Goal: Task Accomplishment & Management: Manage account settings

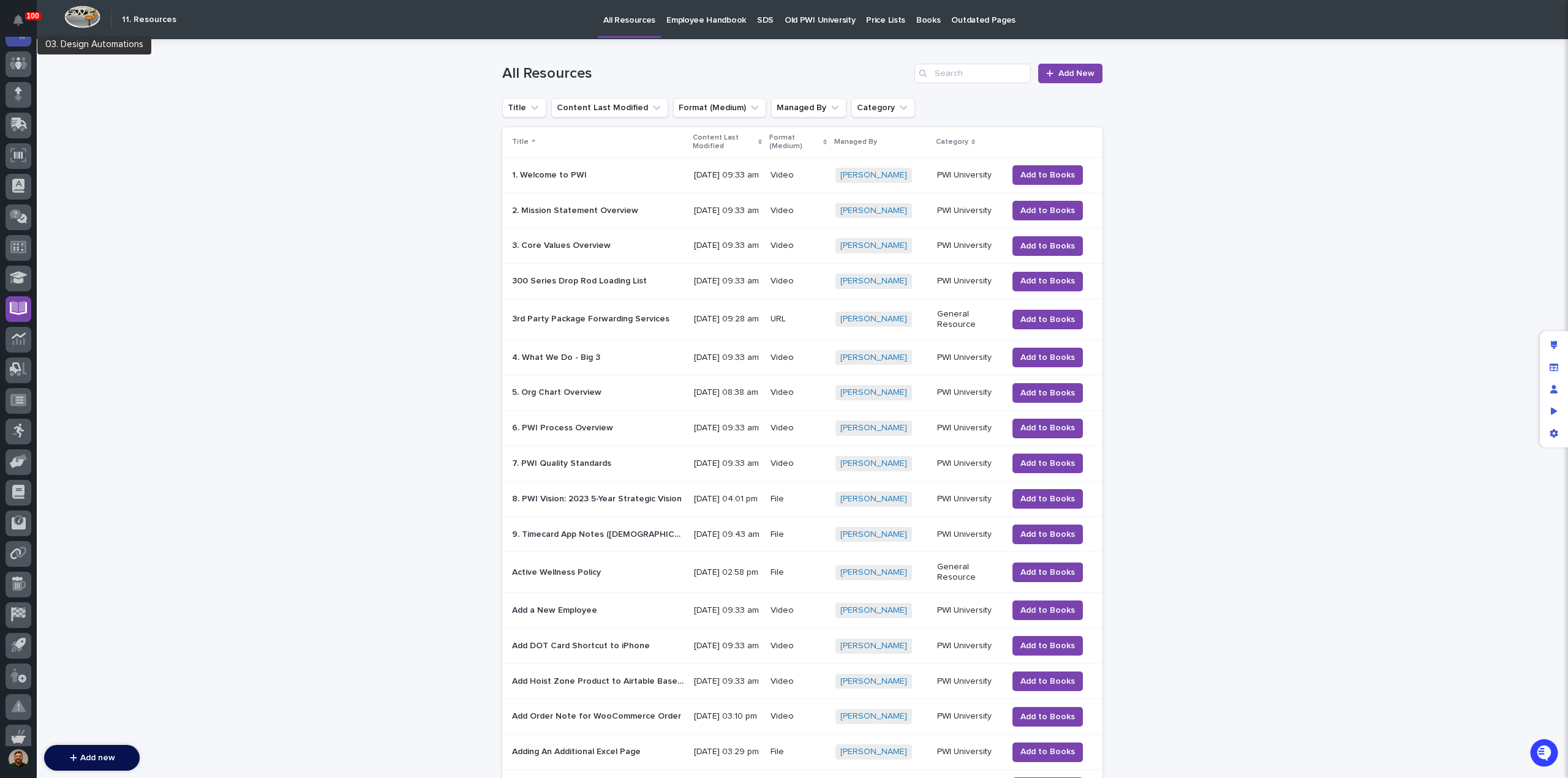
scroll to position [63, 0]
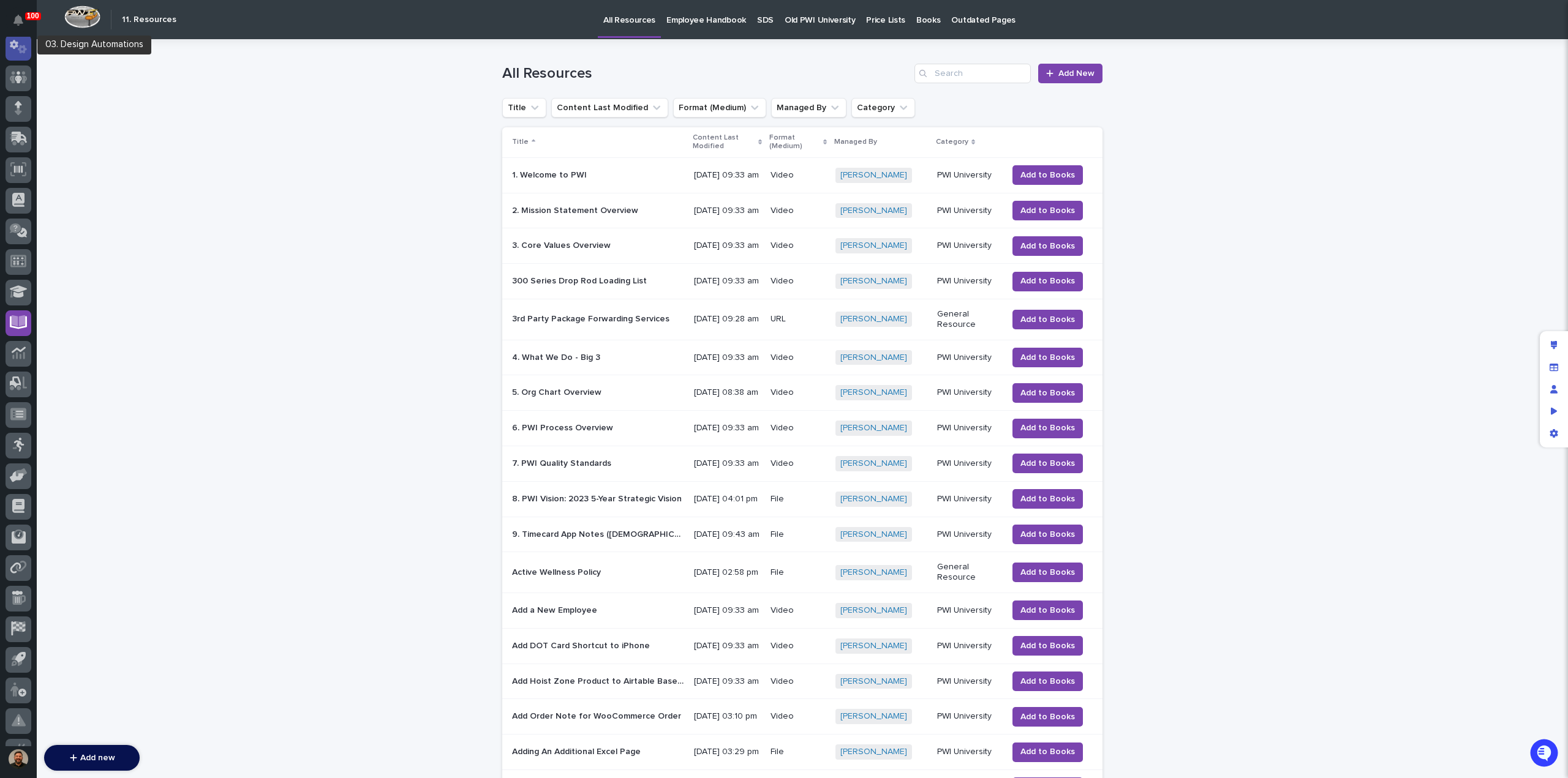
click at [23, 45] on icon at bounding box center [19, 46] width 18 height 14
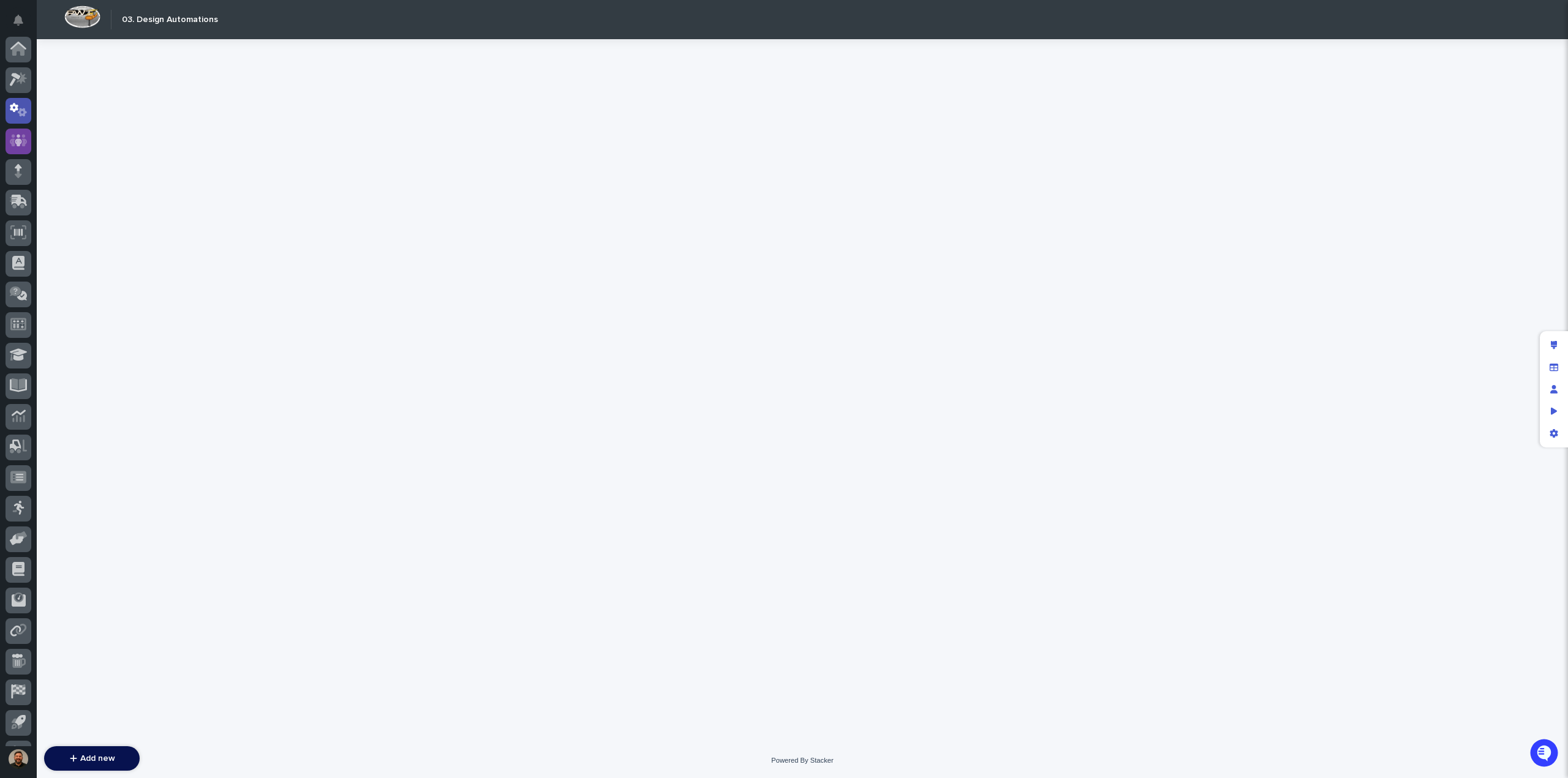
scroll to position [60, 0]
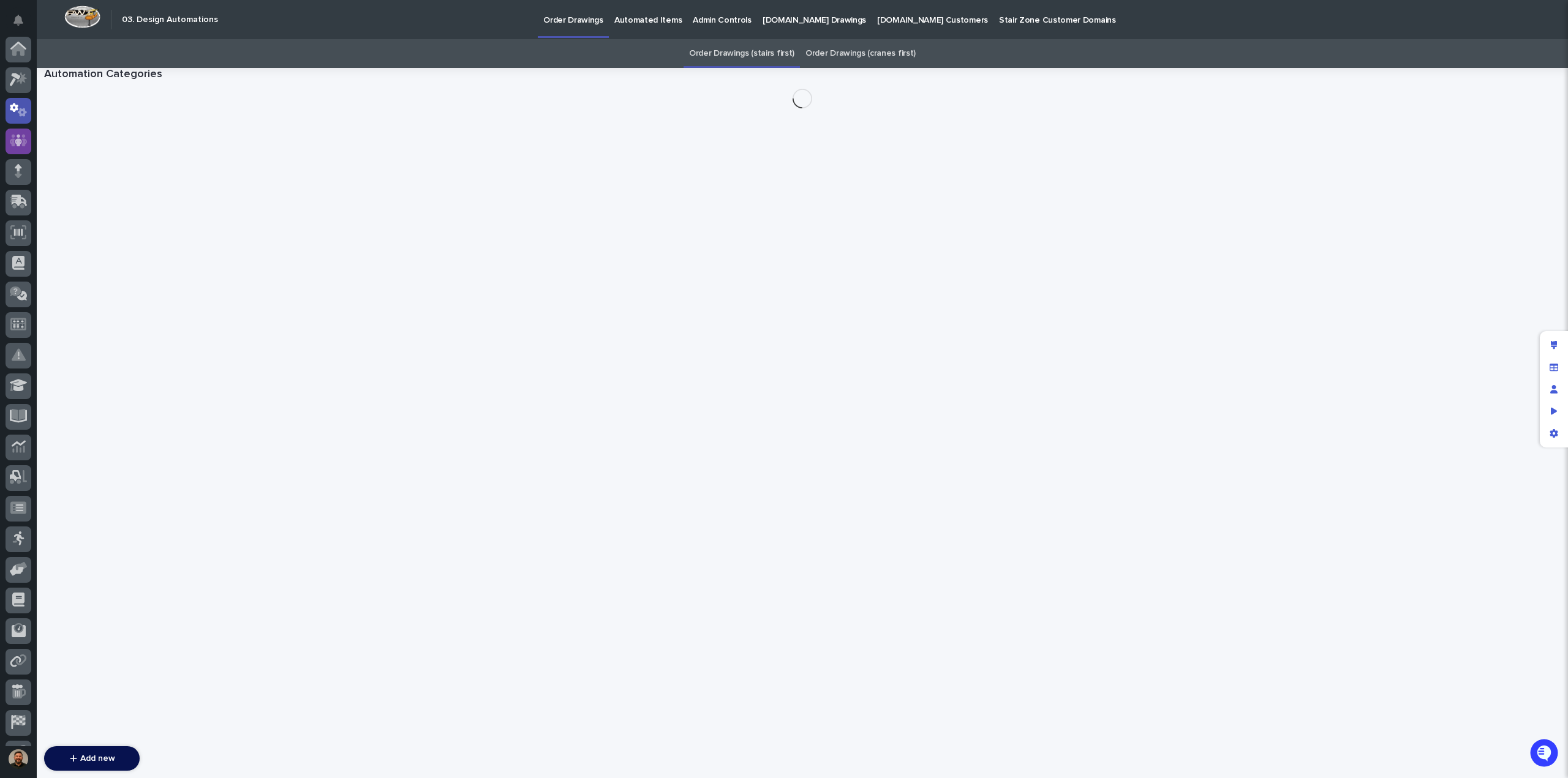
scroll to position [61, 0]
click at [17, 82] on icon at bounding box center [19, 79] width 7 height 12
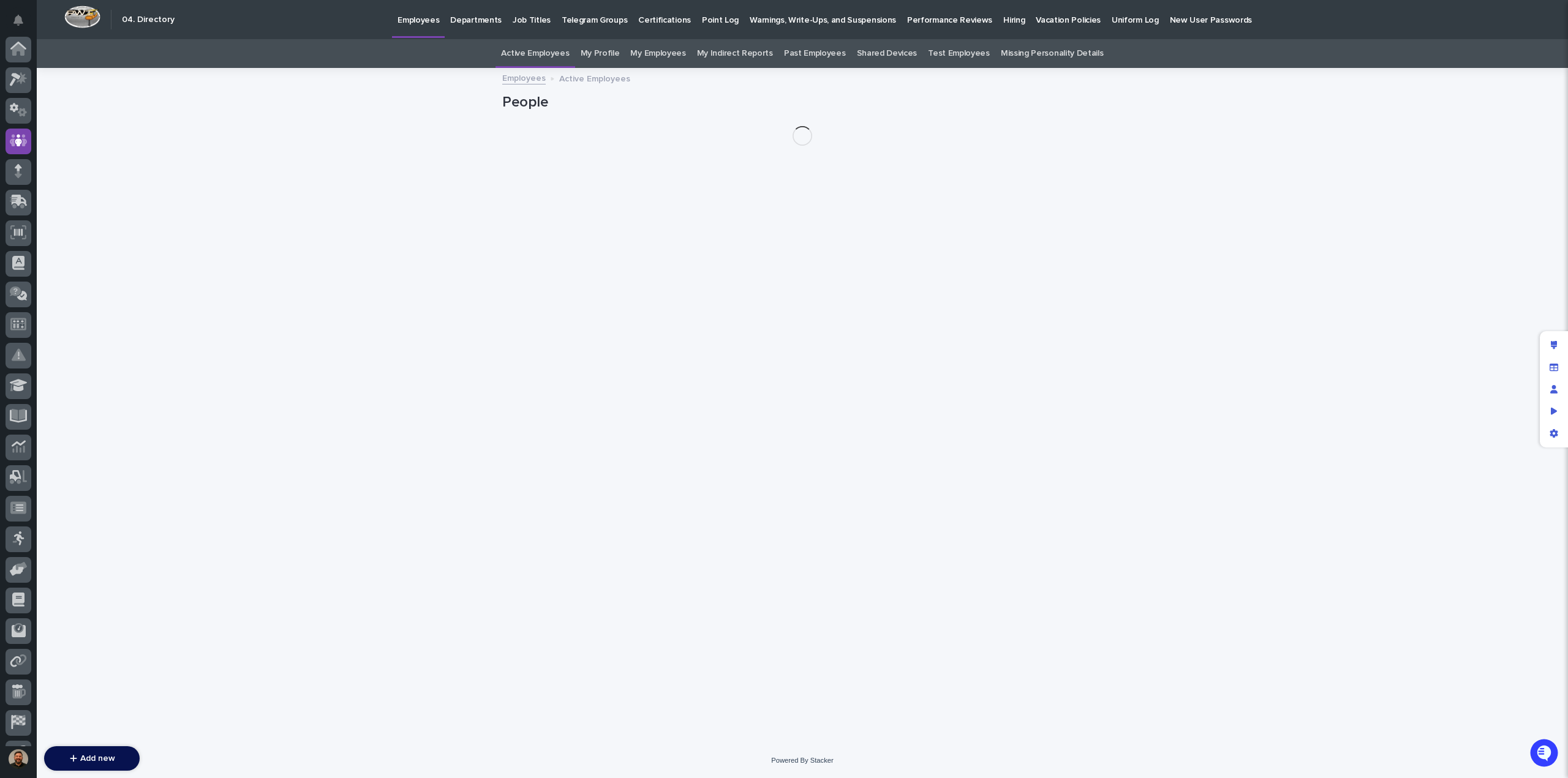
scroll to position [85, 0]
click at [1003, 22] on p "Hiring" at bounding box center [1013, 13] width 21 height 26
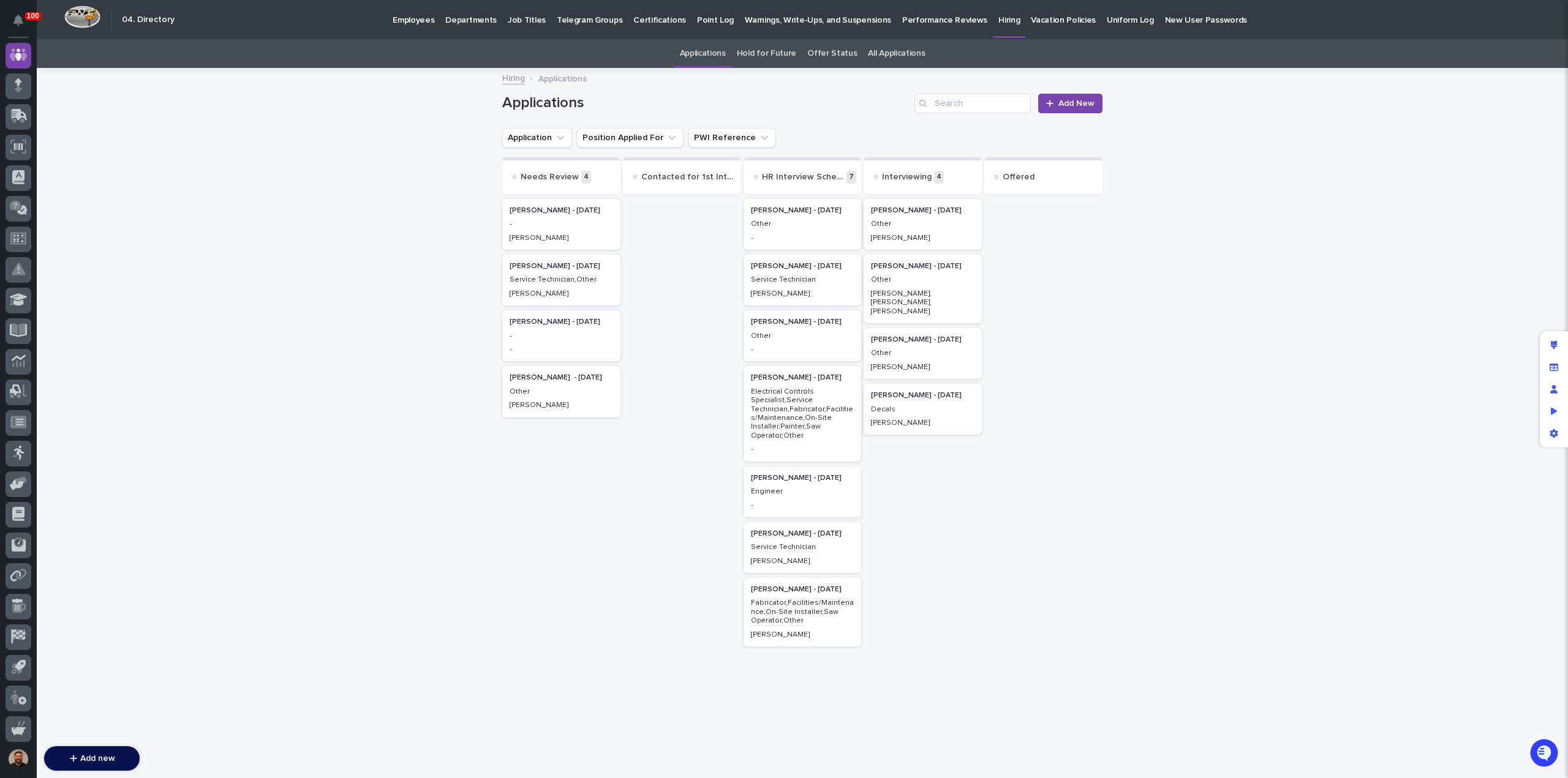
click at [902, 228] on p "Other" at bounding box center [922, 224] width 103 height 8
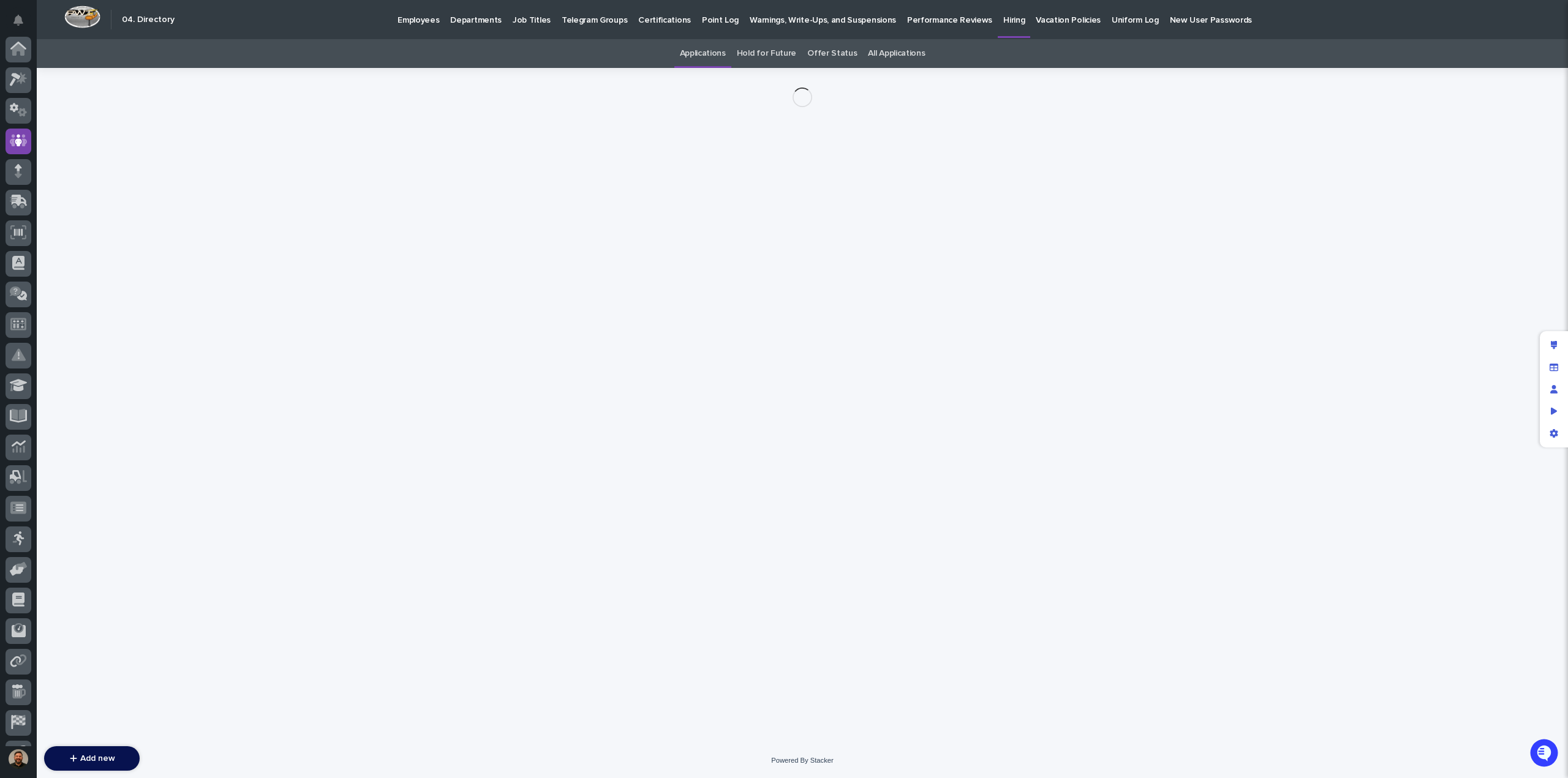
scroll to position [85, 0]
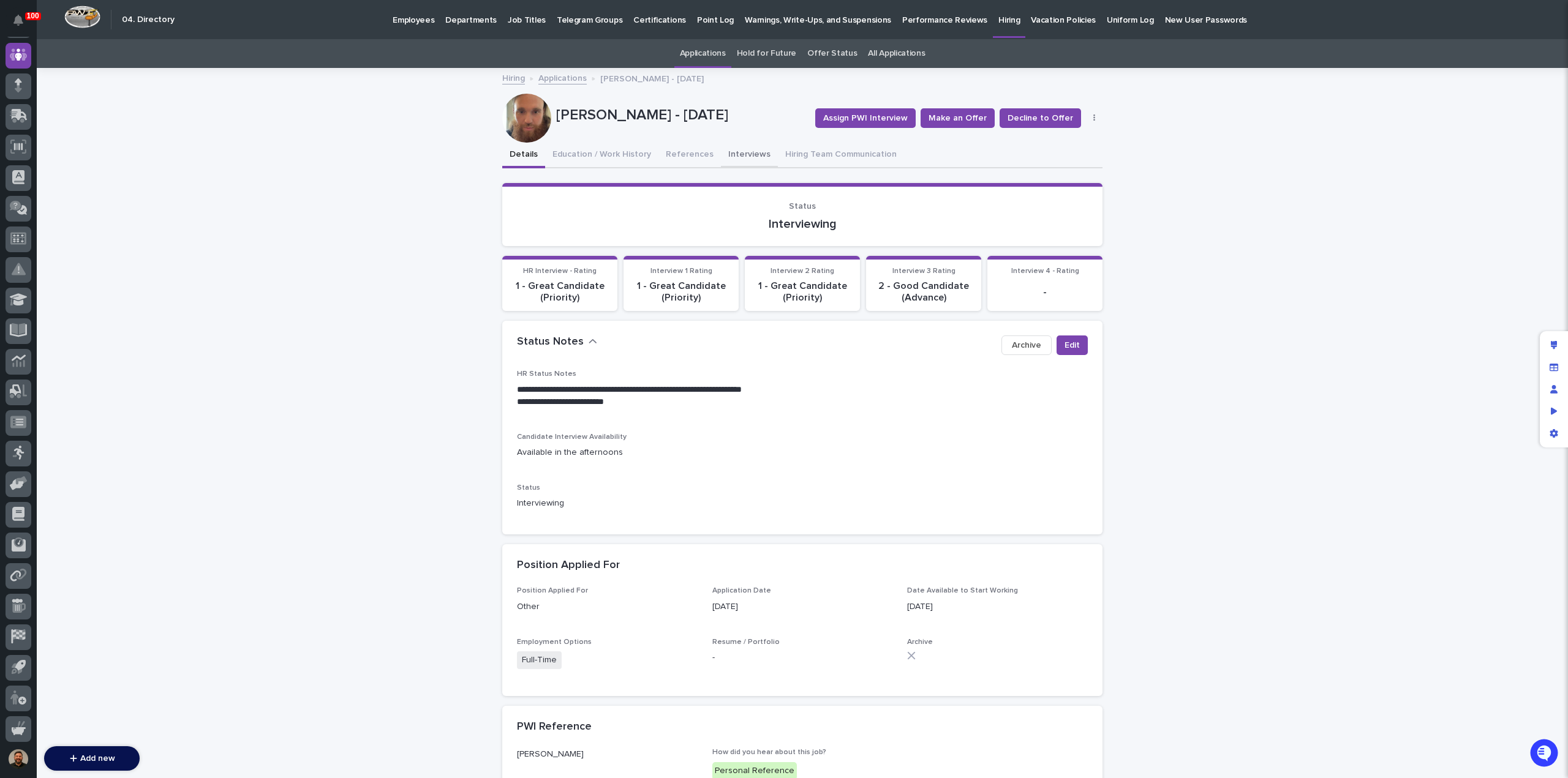
click at [725, 155] on button "Interviews" at bounding box center [749, 156] width 57 height 26
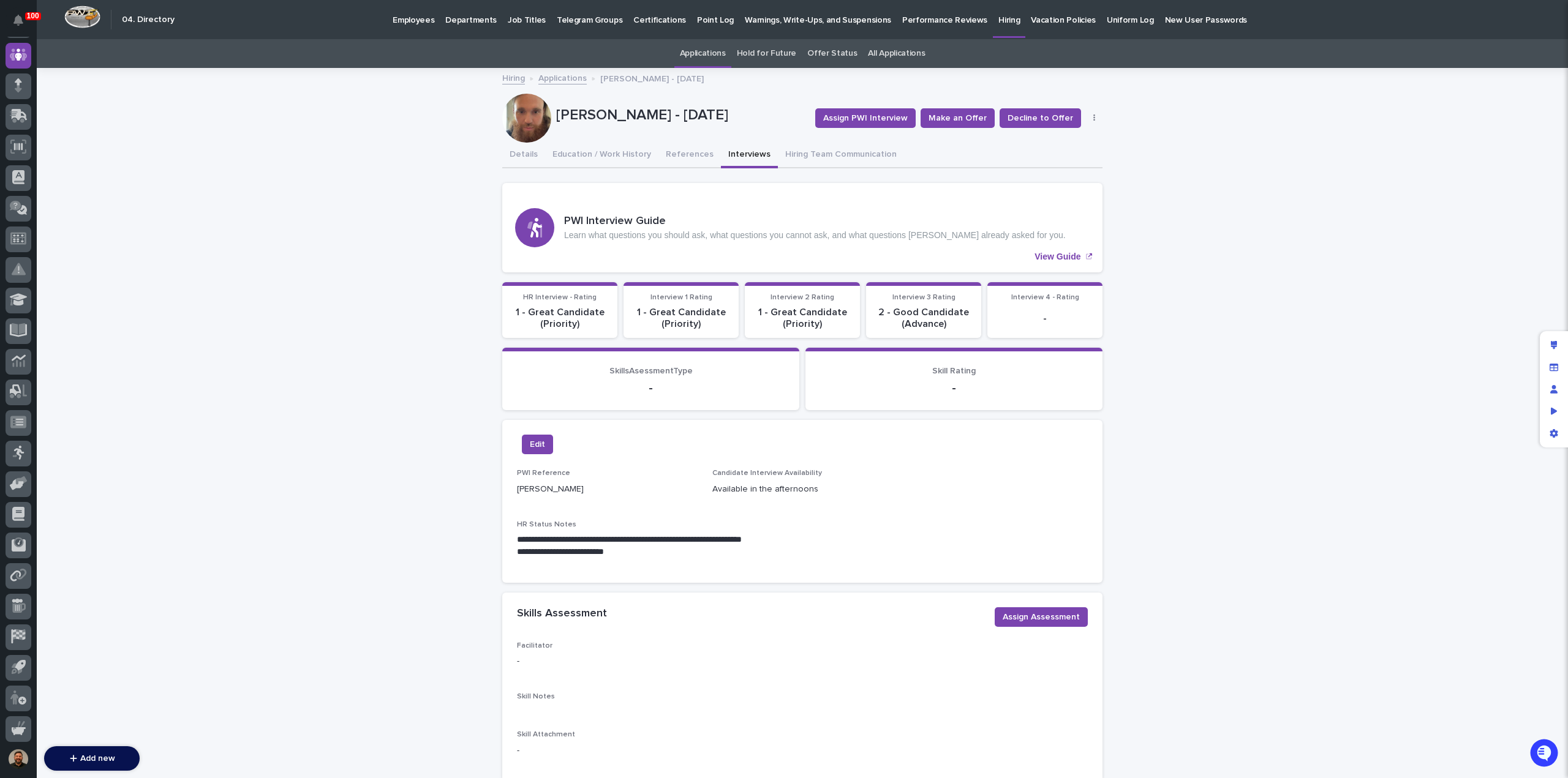
click at [737, 155] on button "Interviews" at bounding box center [749, 156] width 57 height 26
click at [557, 80] on link "Applications" at bounding box center [563, 77] width 48 height 14
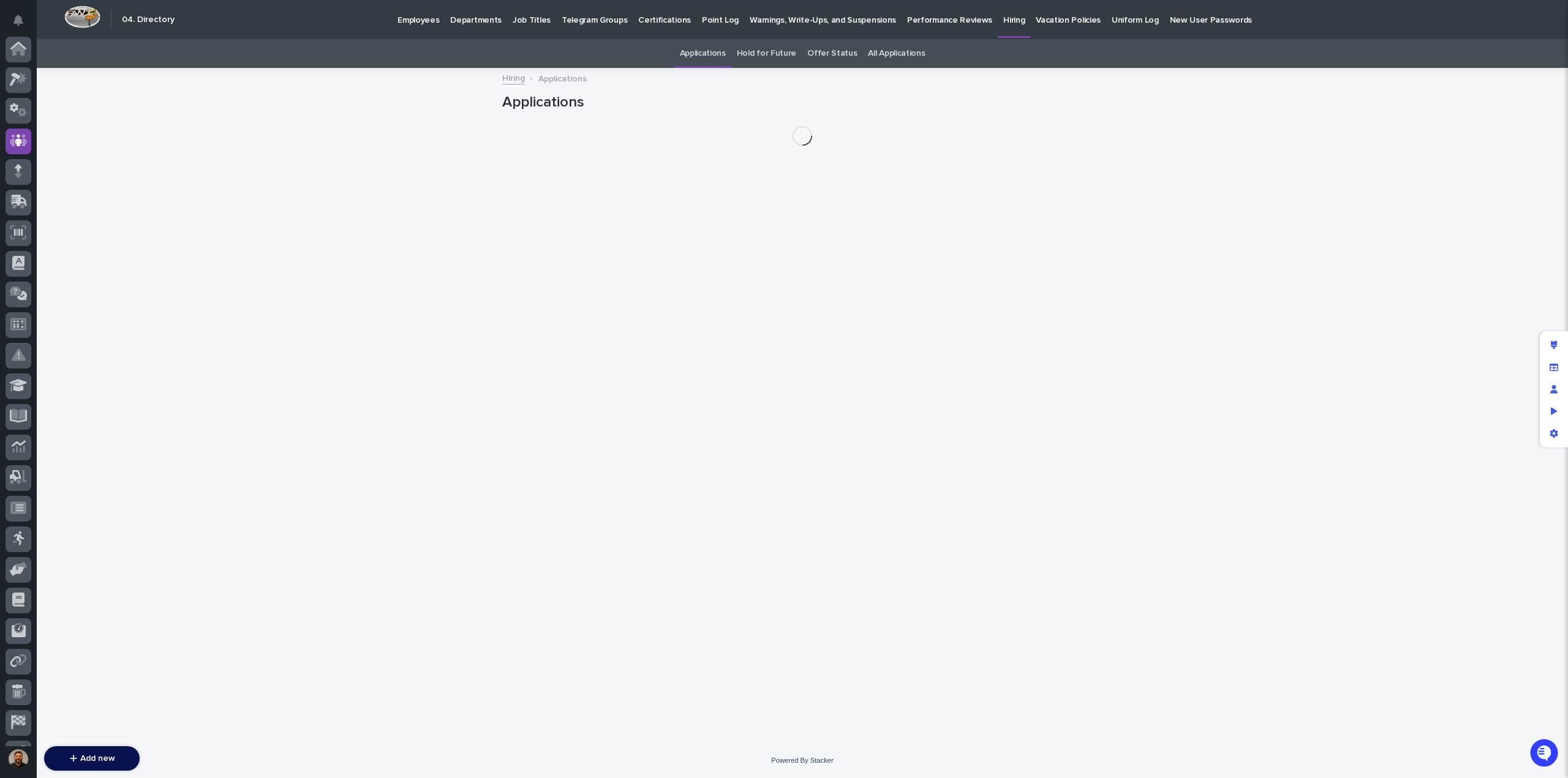
scroll to position [85, 0]
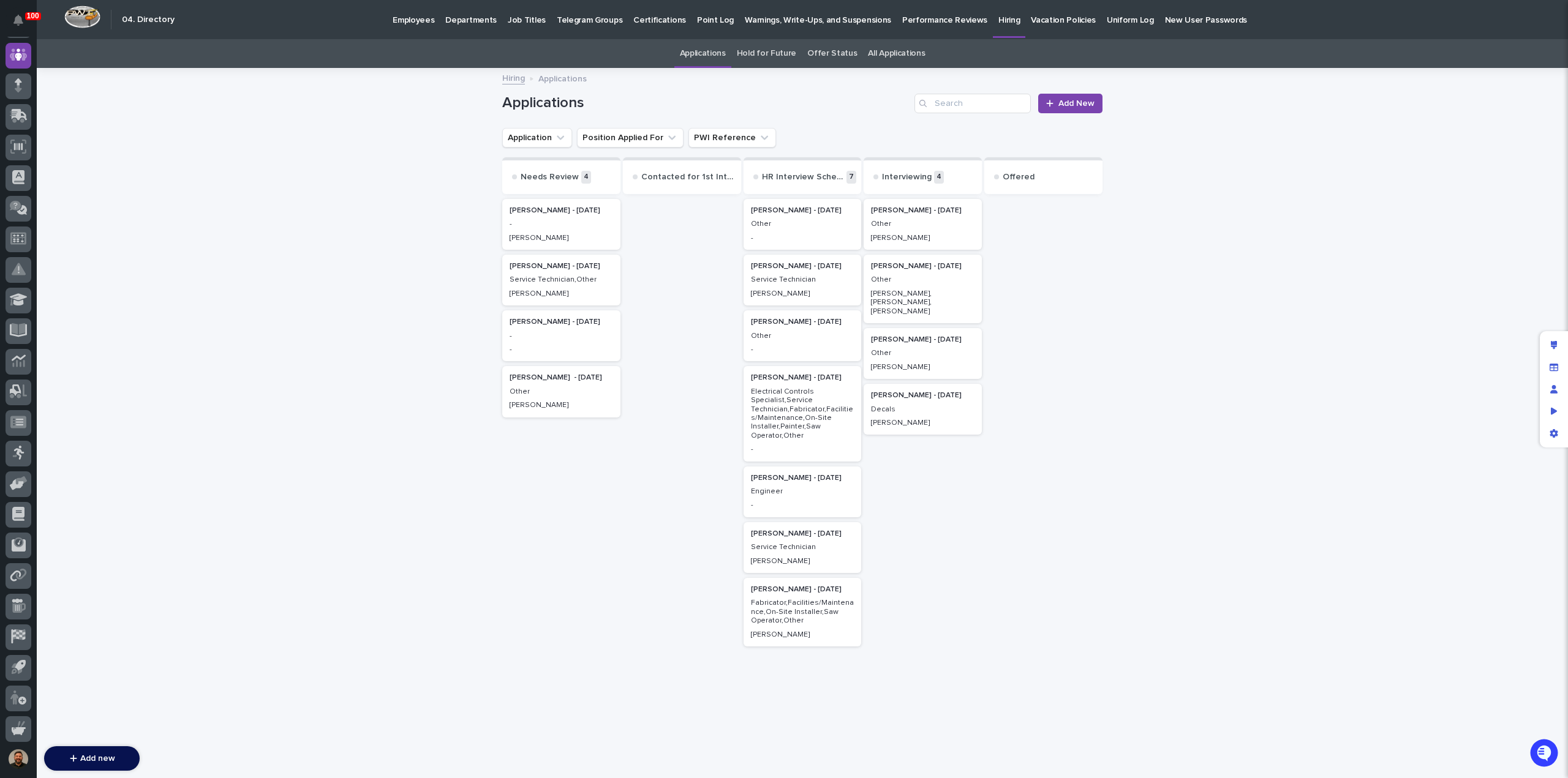
click at [908, 276] on p "Other" at bounding box center [922, 279] width 103 height 8
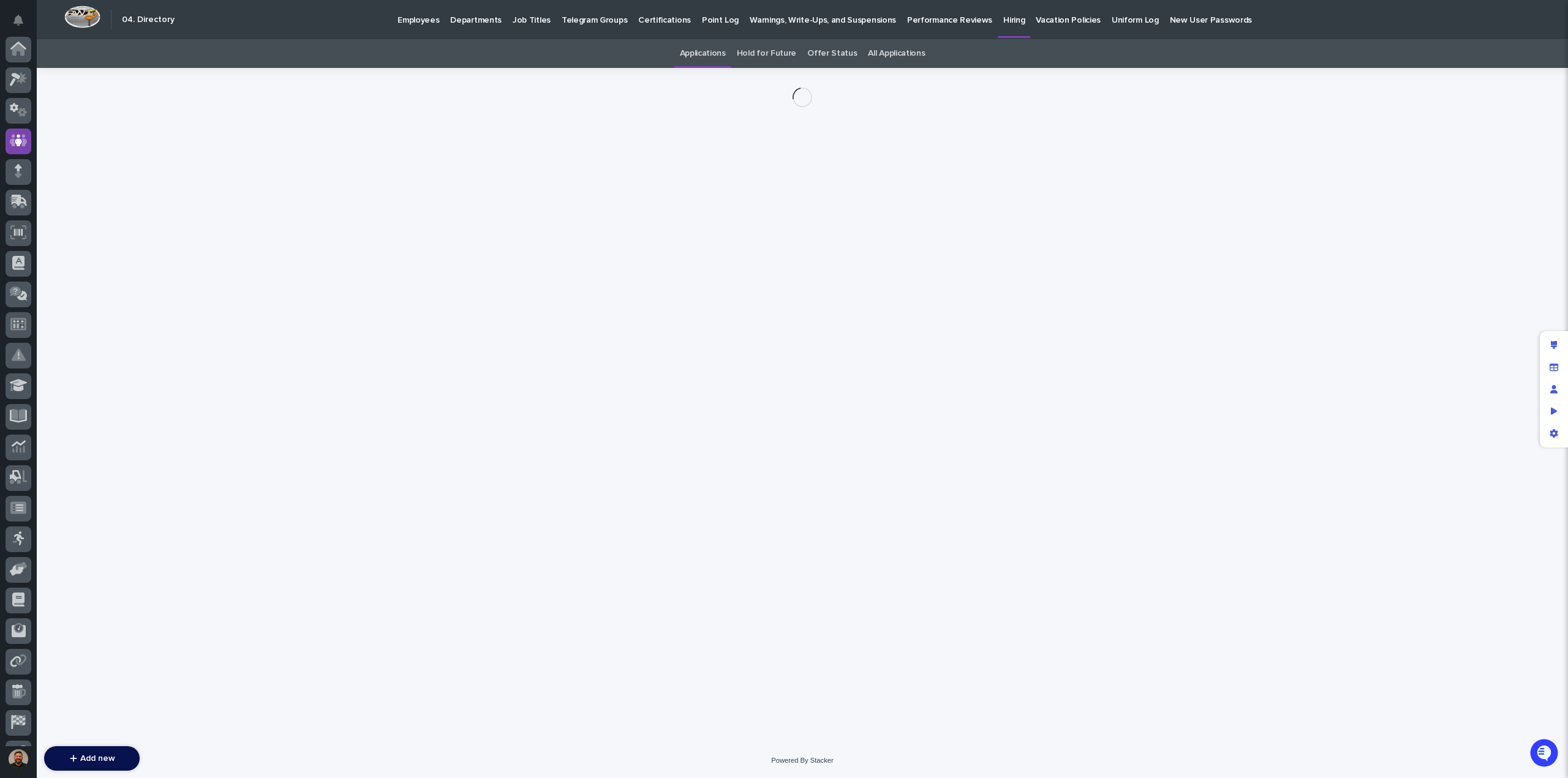
scroll to position [85, 0]
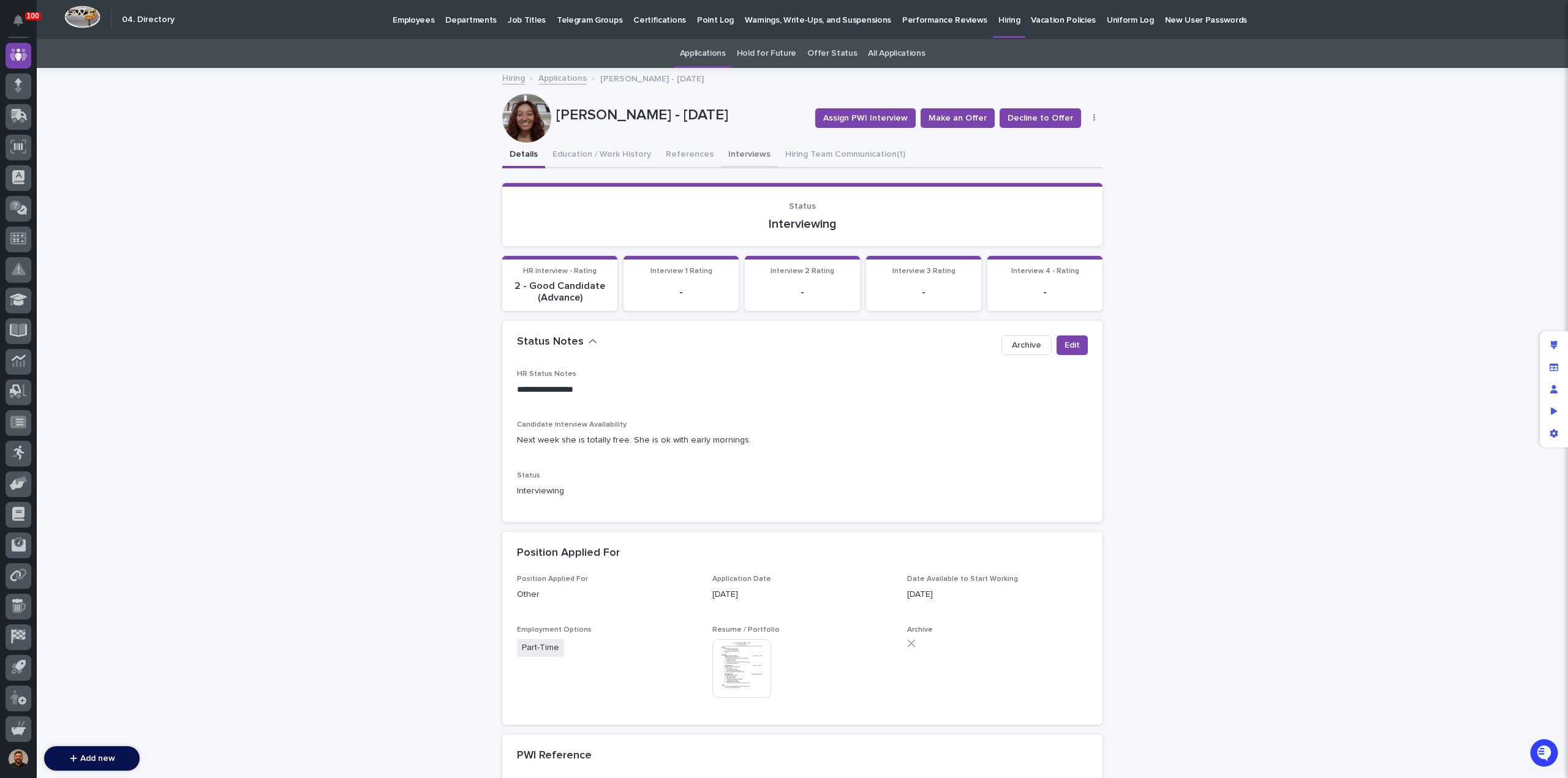
click at [732, 155] on button "Interviews" at bounding box center [749, 156] width 57 height 26
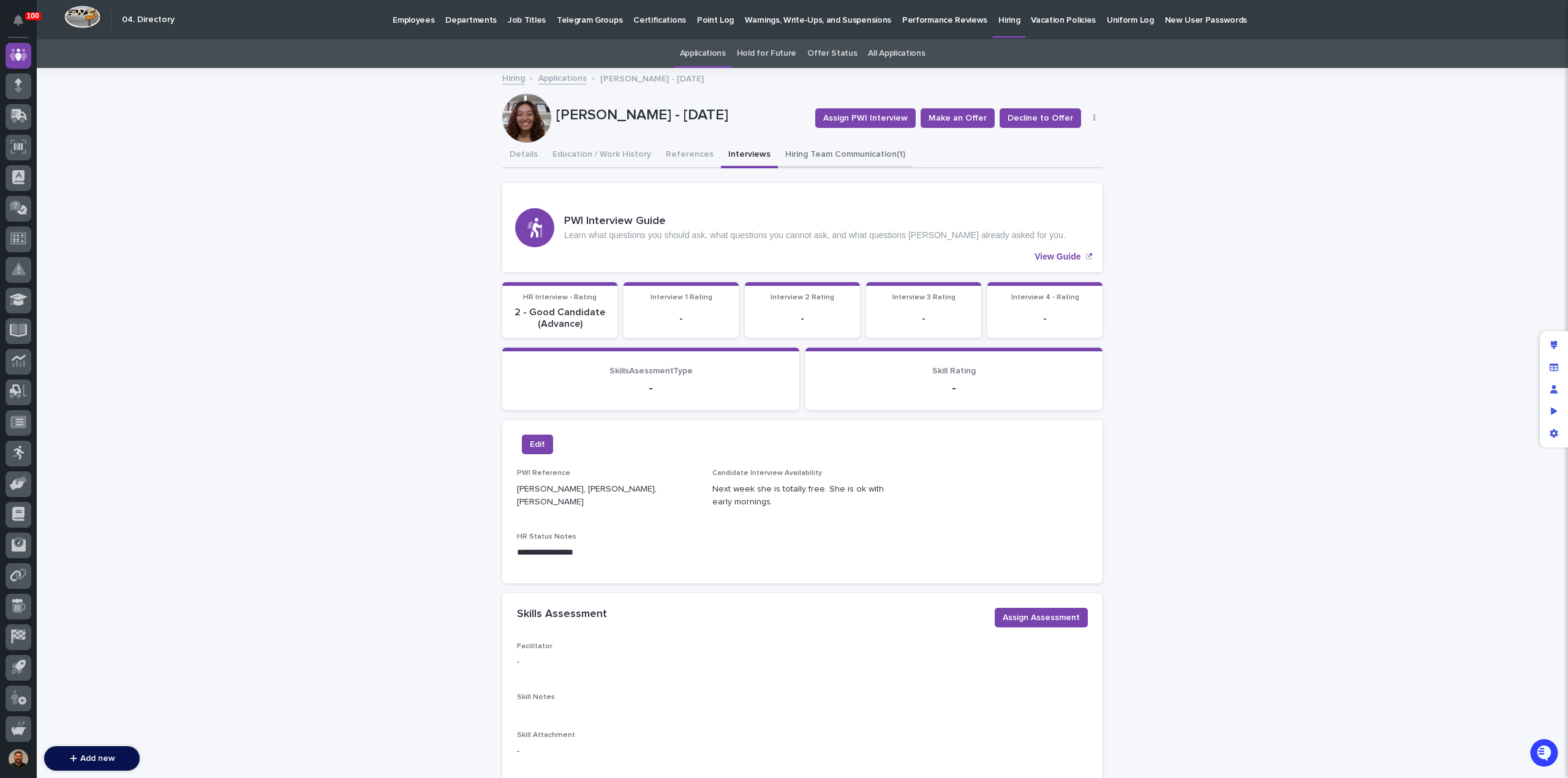
click at [804, 151] on button "Hiring Team Communication (1)" at bounding box center [844, 156] width 135 height 26
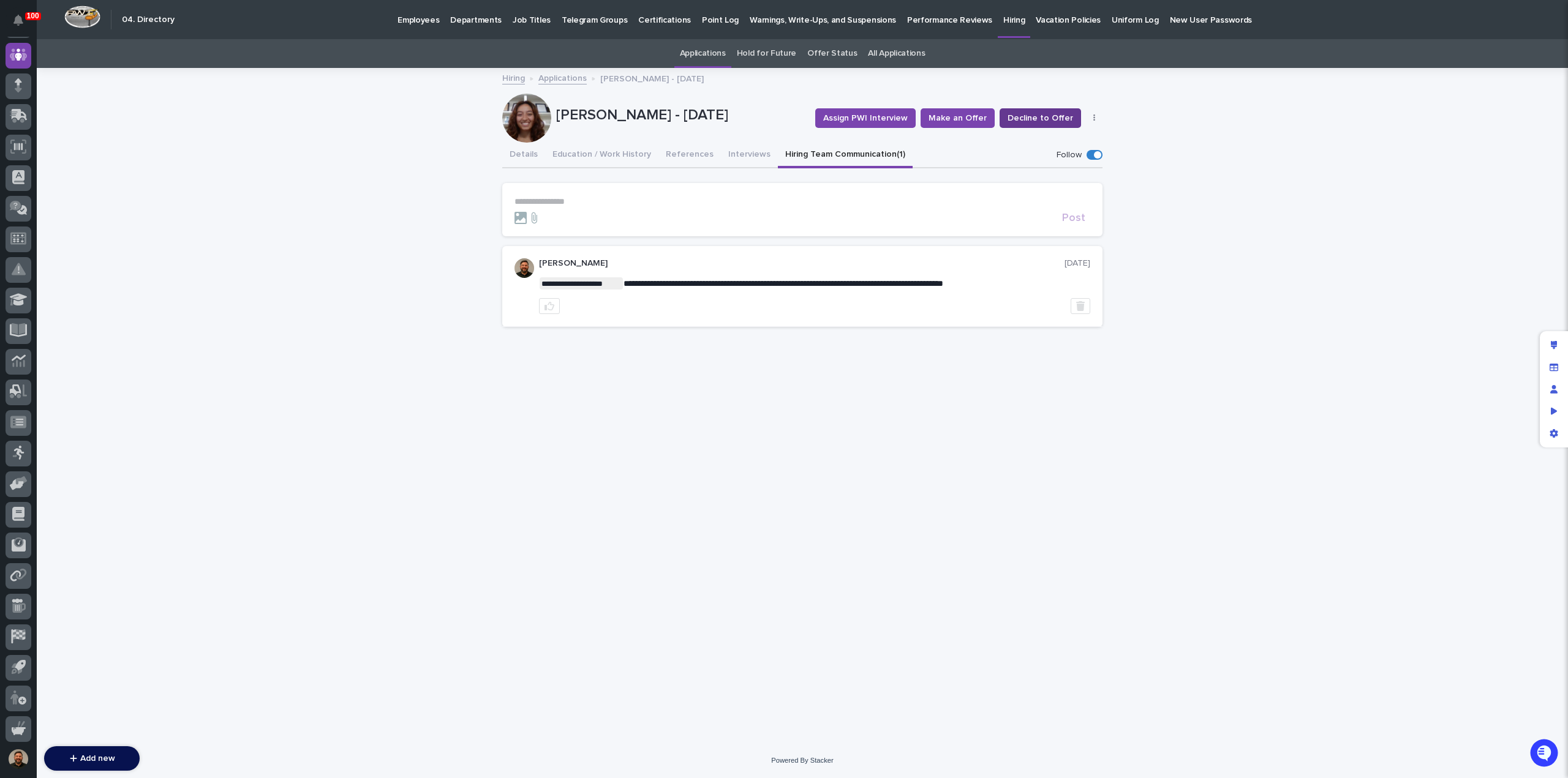
click at [1038, 118] on span "Decline to Offer" at bounding box center [1040, 118] width 66 height 12
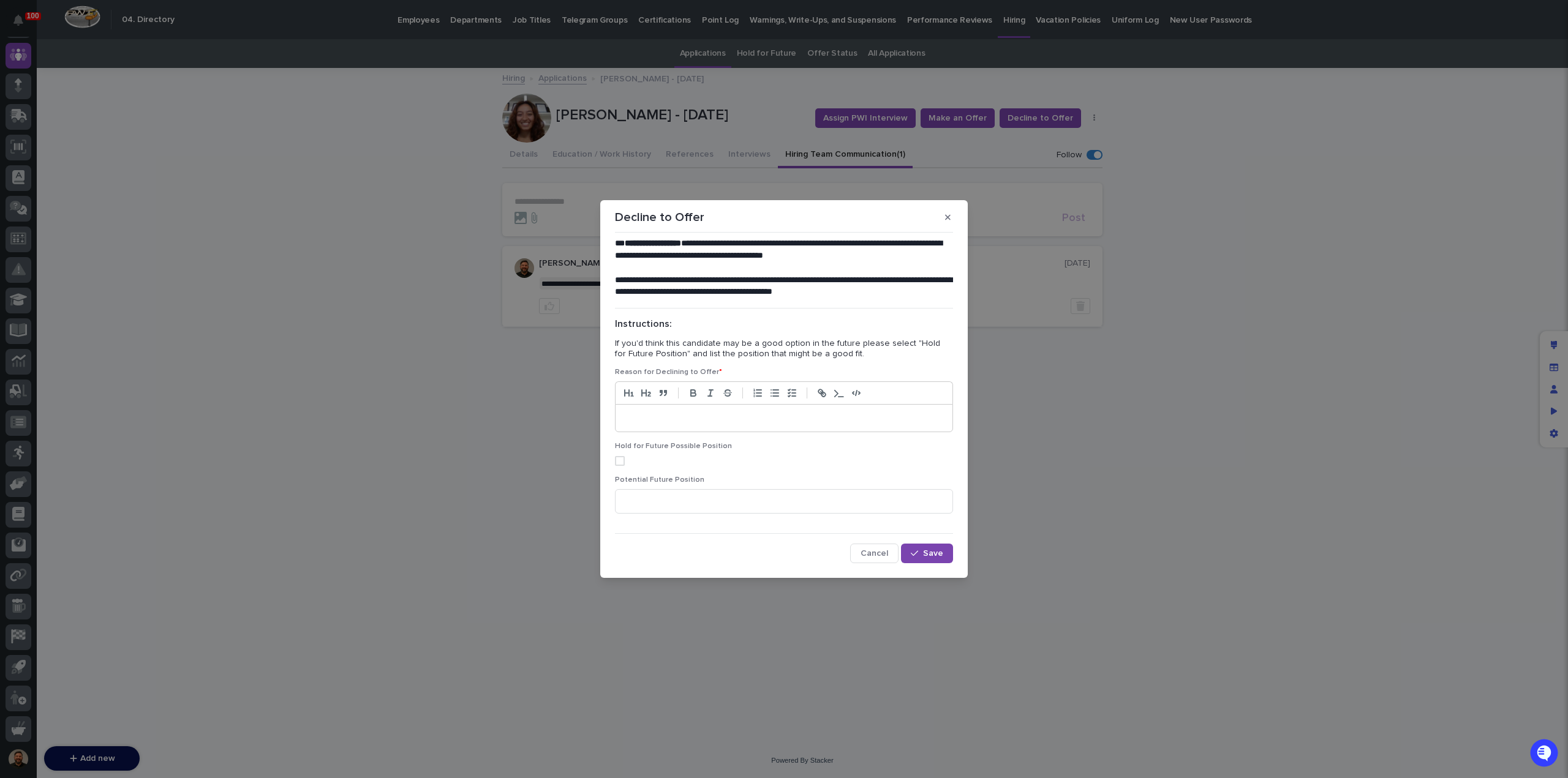
click at [662, 416] on p at bounding box center [784, 418] width 319 height 12
click at [621, 465] on span at bounding box center [620, 460] width 10 height 10
click at [631, 504] on input at bounding box center [784, 501] width 338 height 24
type input "Marketing? Not experience"
click at [949, 564] on button "Save" at bounding box center [927, 553] width 52 height 19
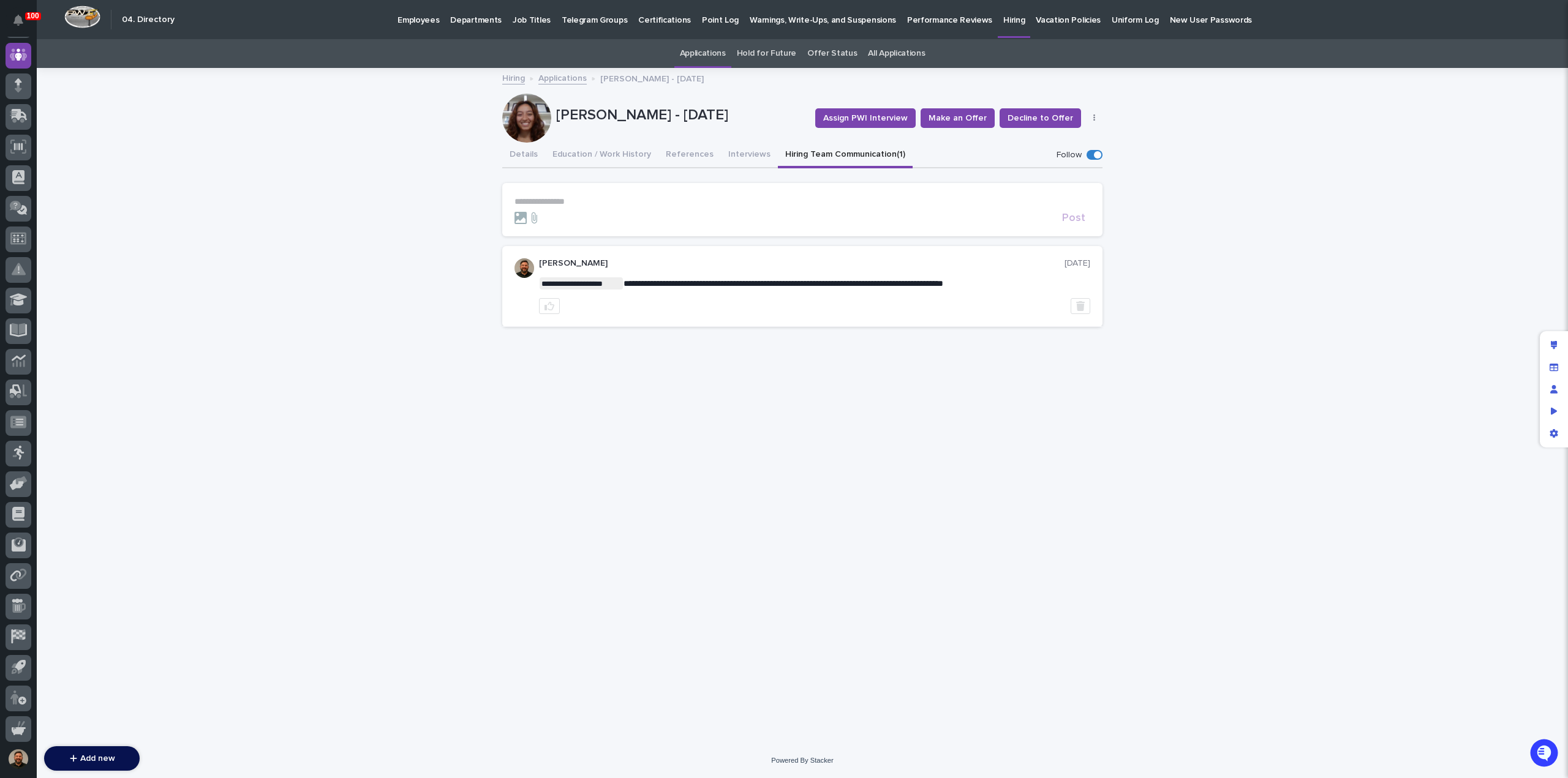
click at [558, 74] on link "Applications" at bounding box center [563, 77] width 48 height 14
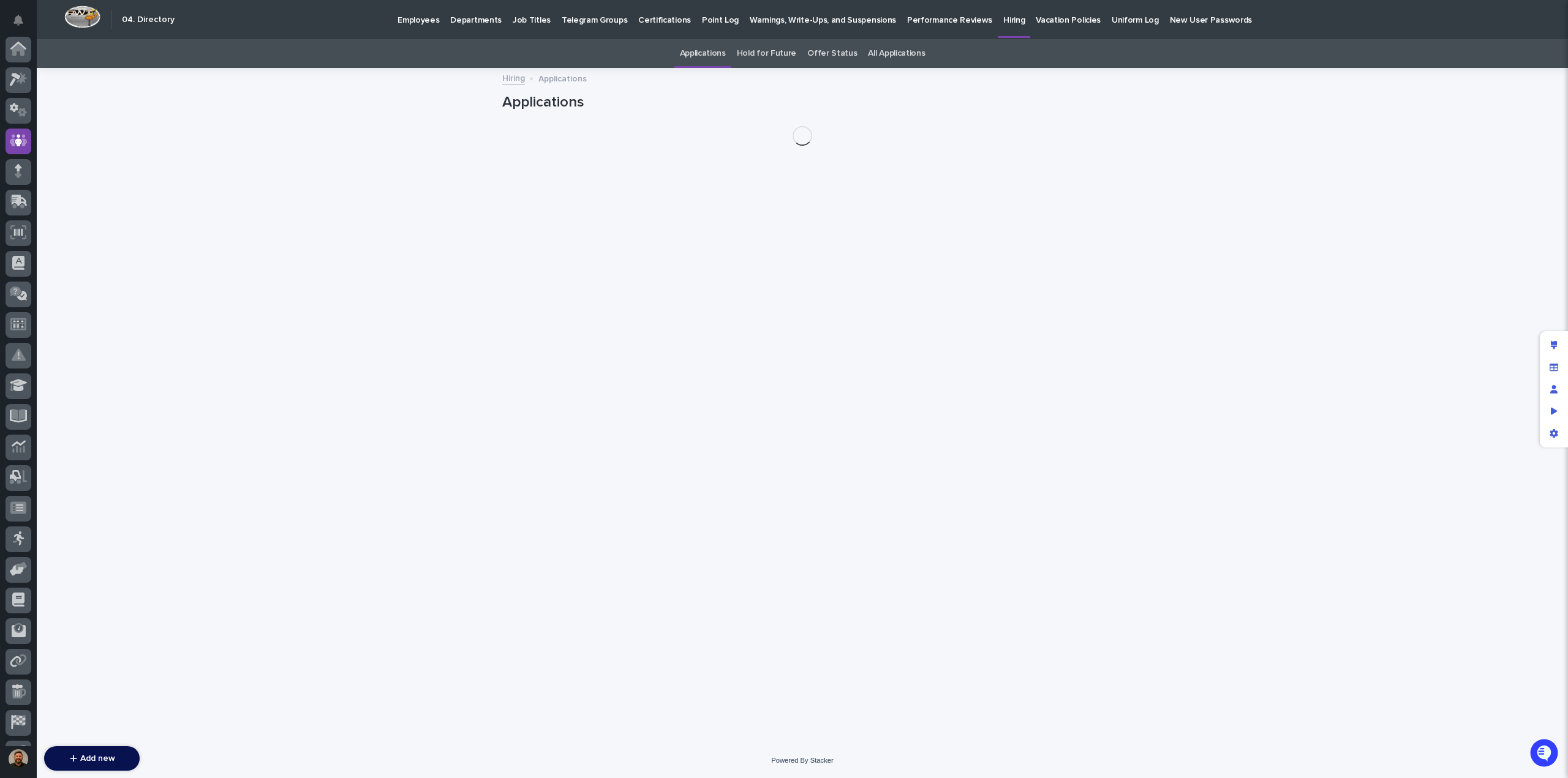
scroll to position [85, 0]
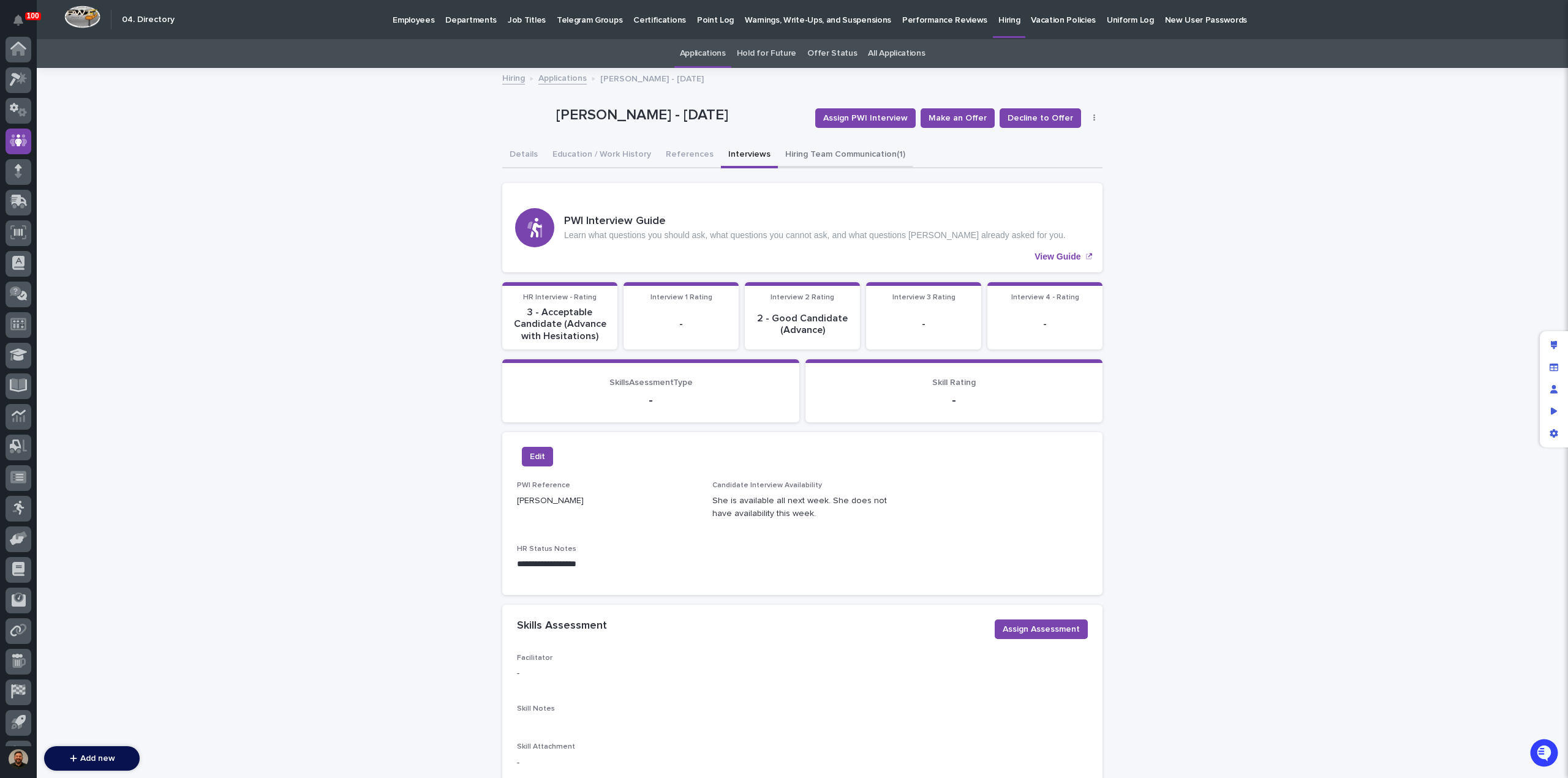
scroll to position [85, 0]
click at [800, 156] on button "Hiring Team Communication (1)" at bounding box center [844, 156] width 135 height 26
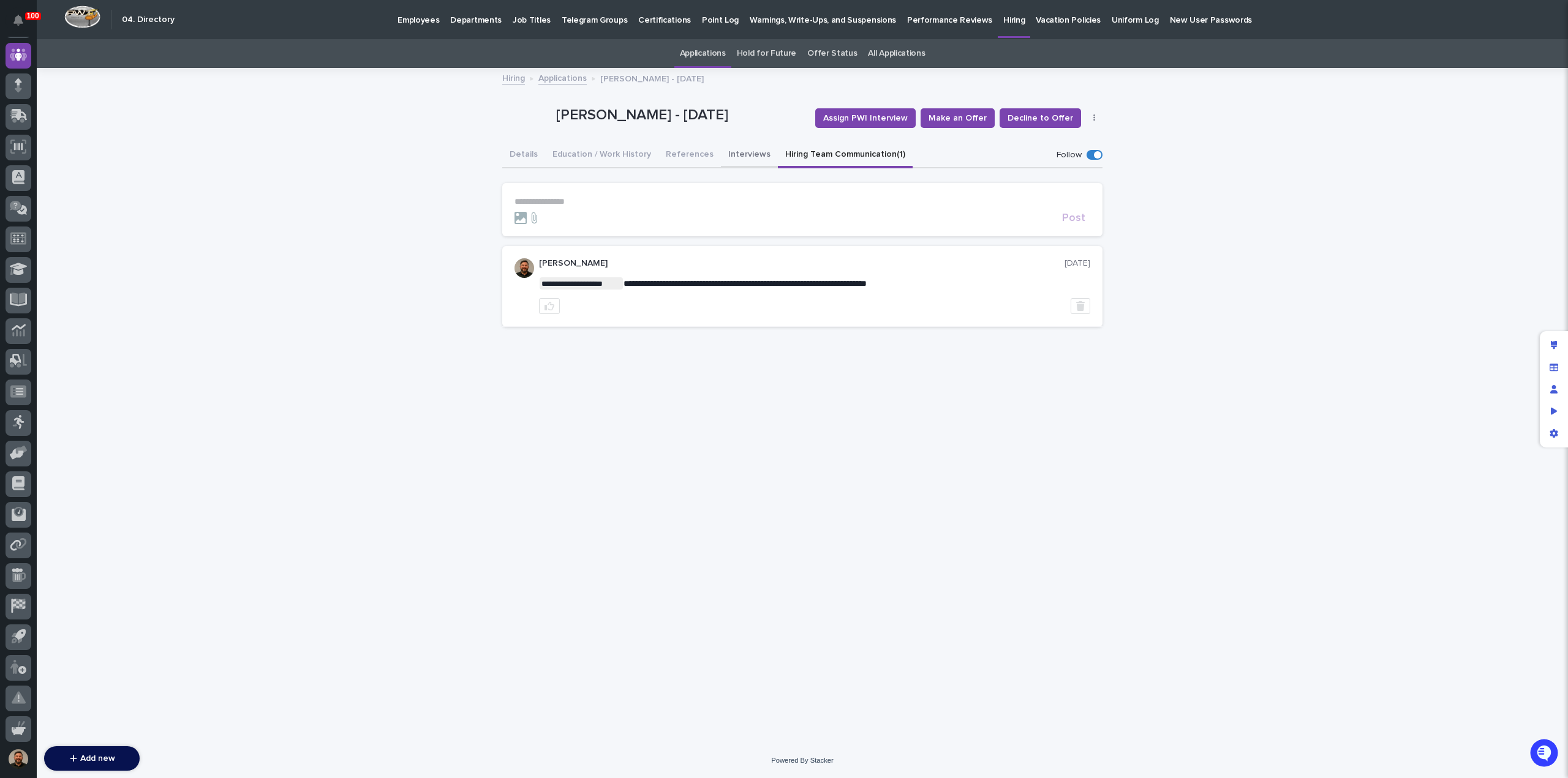
click at [734, 155] on button "Interviews" at bounding box center [749, 156] width 57 height 26
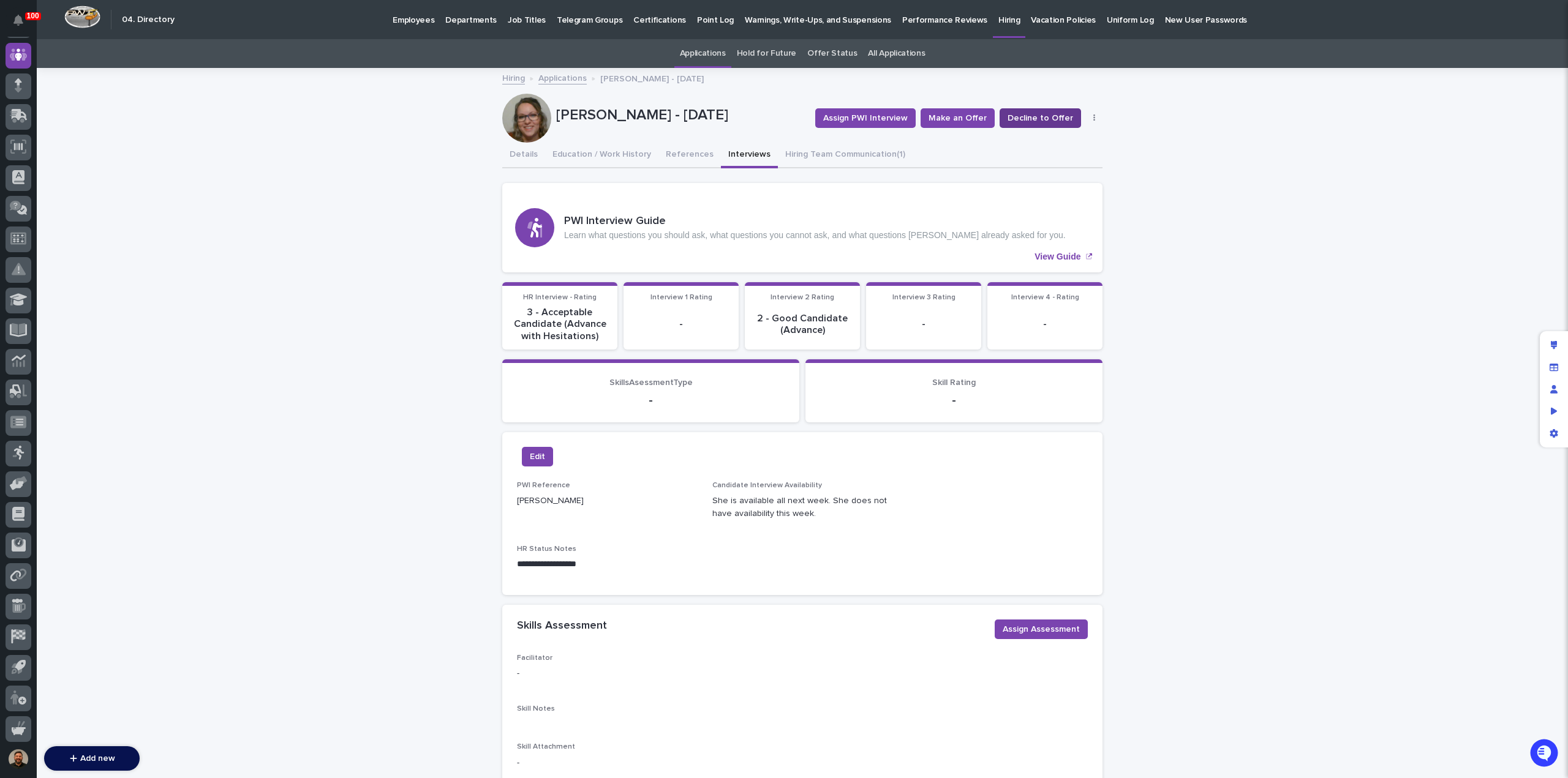
click at [1035, 117] on span "Decline to Offer" at bounding box center [1040, 118] width 66 height 12
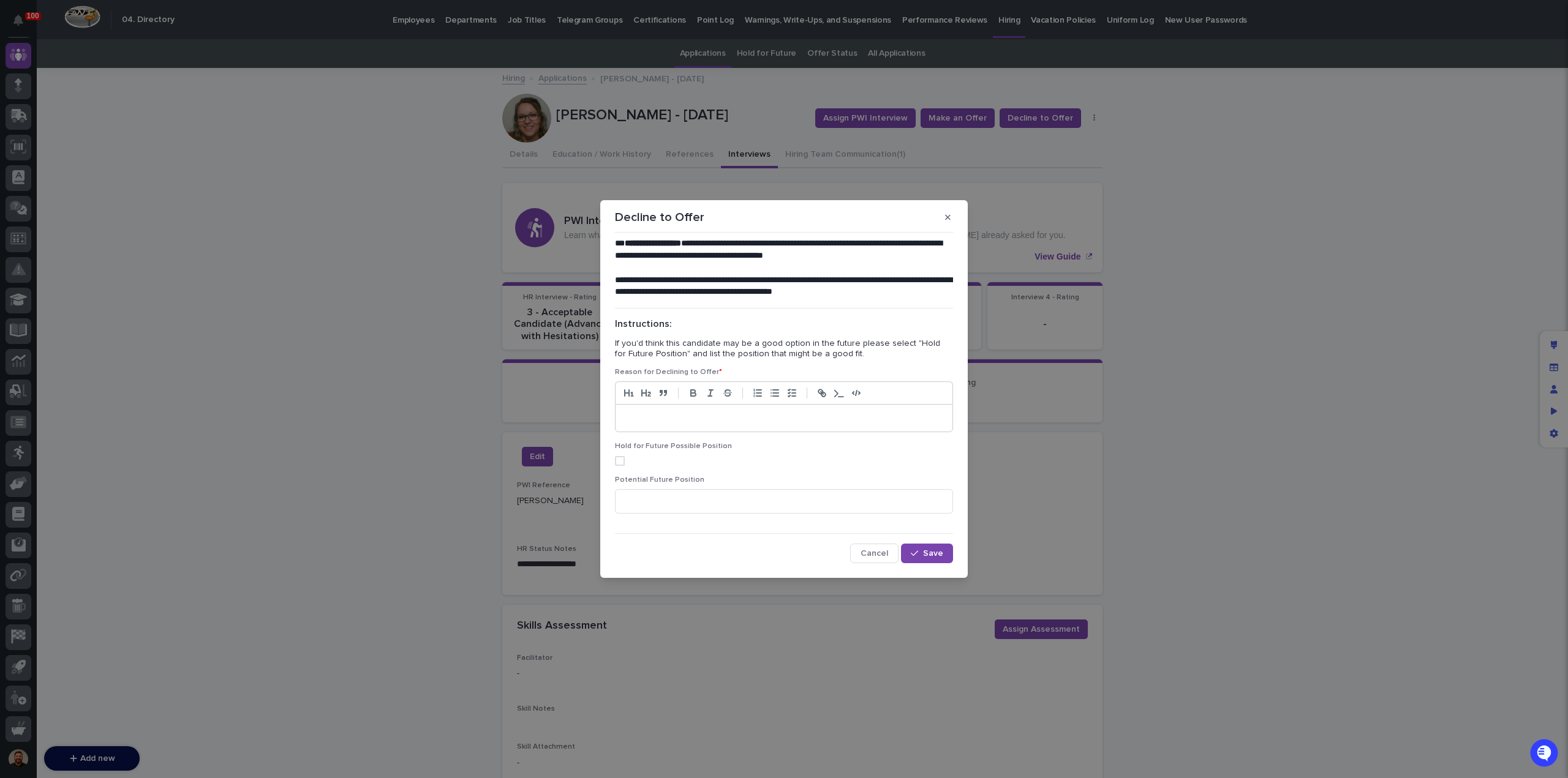
click at [660, 416] on p at bounding box center [784, 418] width 319 height 12
click at [619, 465] on span at bounding box center [620, 460] width 10 height 10
click at [639, 501] on input at bounding box center [784, 501] width 338 height 24
type input "Office. Decals. Marketing. Admin"
click at [917, 555] on icon "button" at bounding box center [915, 553] width 7 height 8
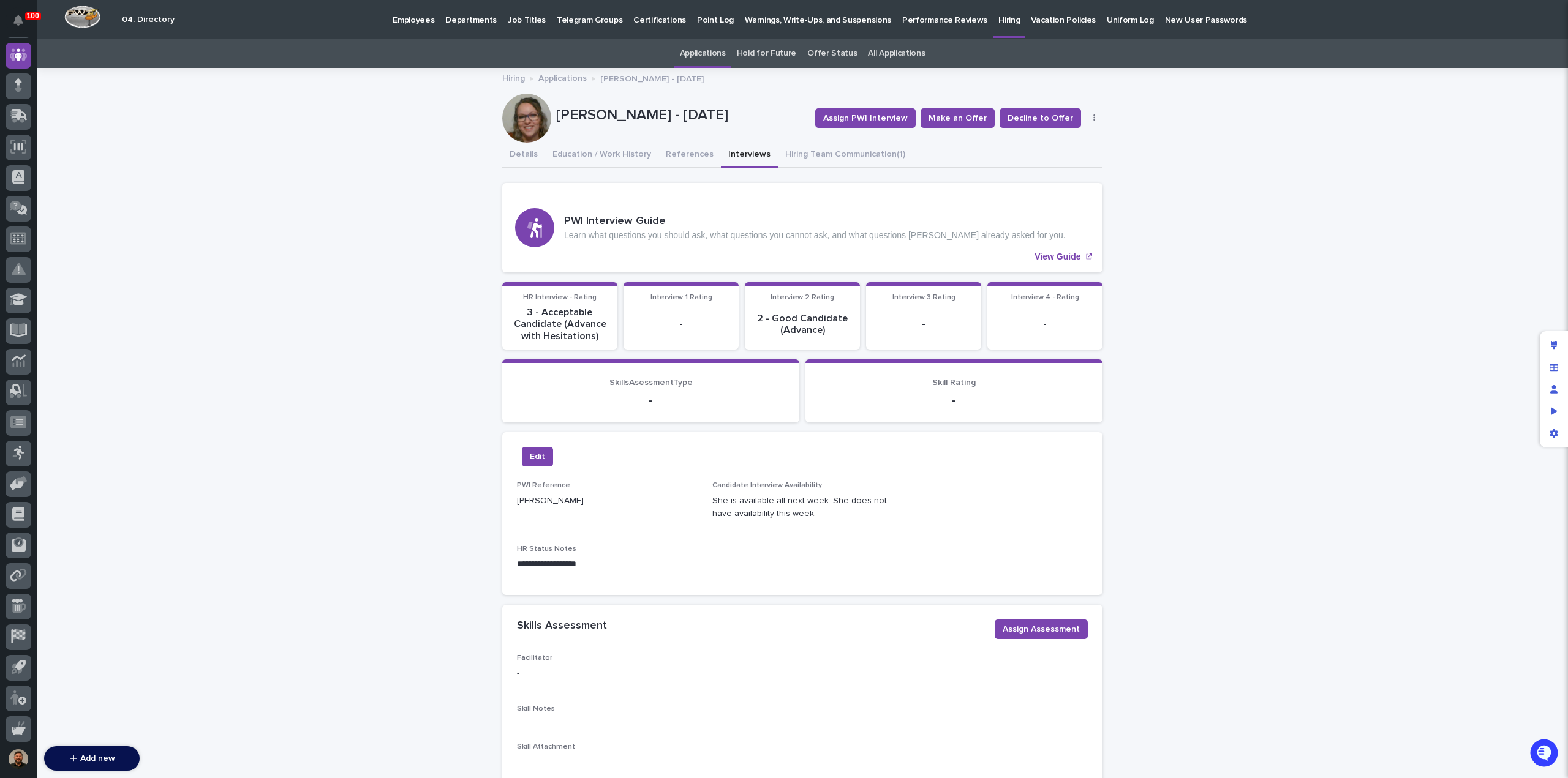
click at [557, 79] on link "Applications" at bounding box center [563, 77] width 48 height 14
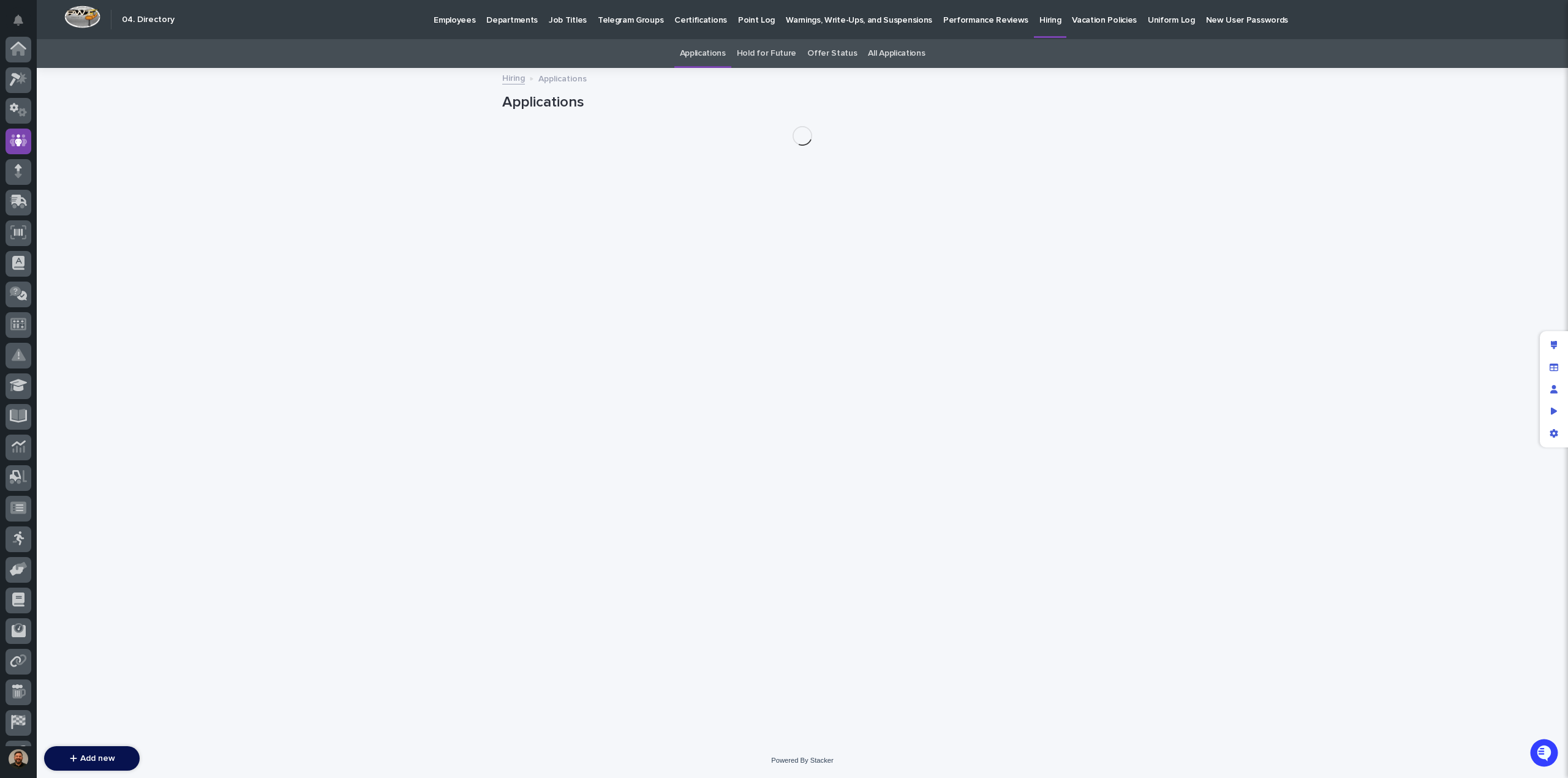
scroll to position [85, 0]
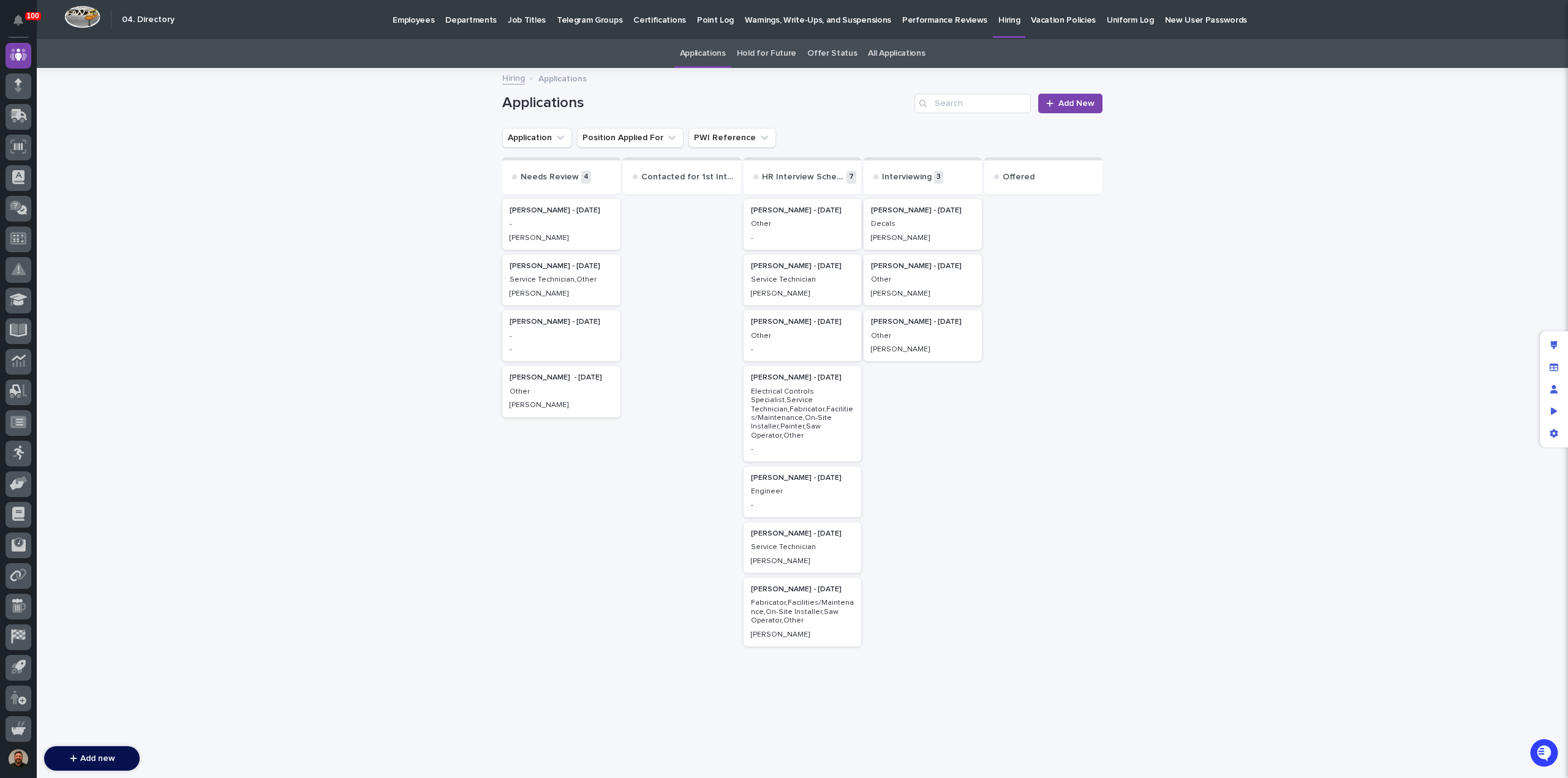
click at [916, 324] on p "[PERSON_NAME] - [DATE]" at bounding box center [922, 321] width 103 height 8
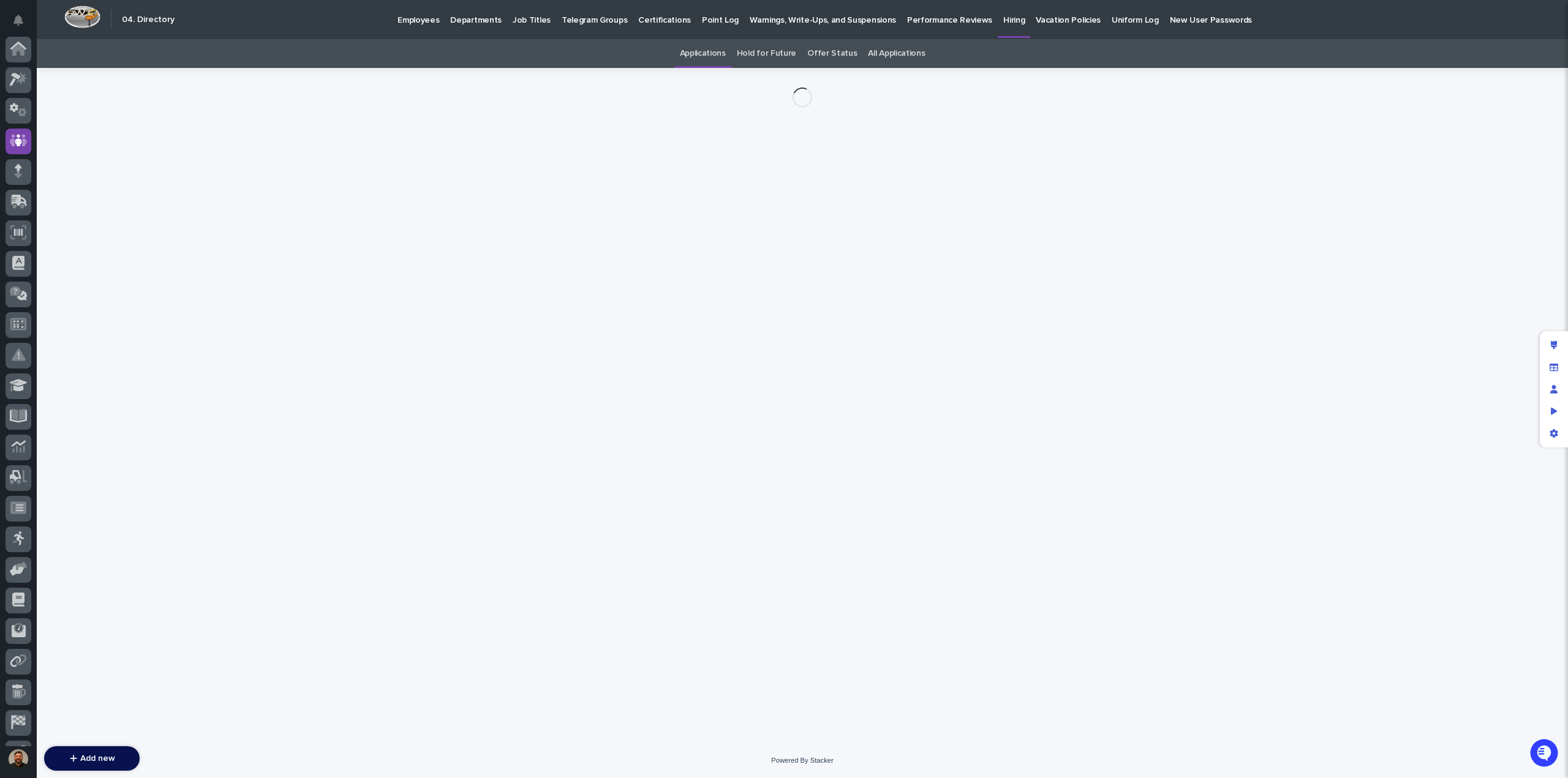
scroll to position [85, 0]
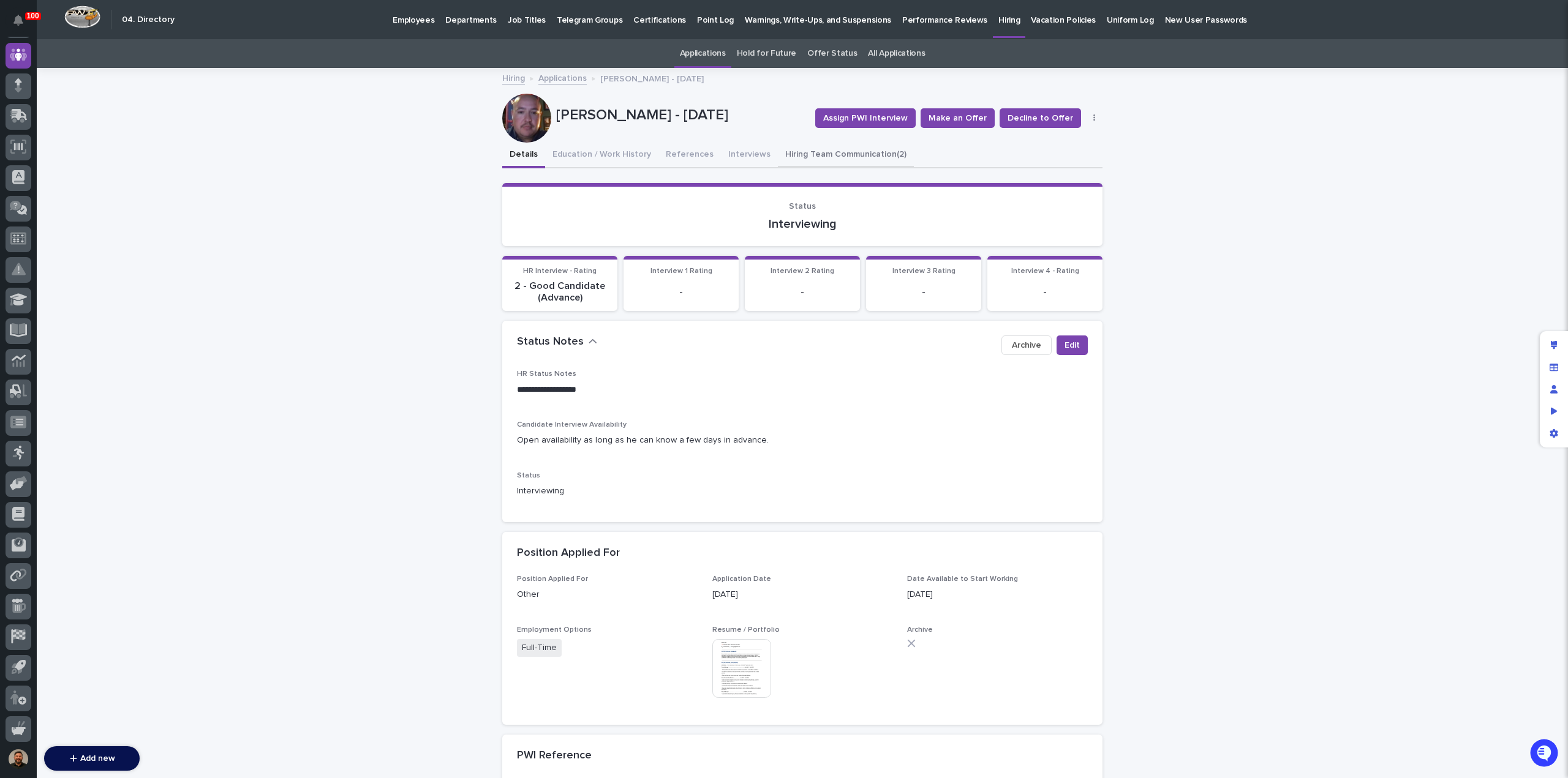
click at [841, 155] on button "Hiring Team Communication (2)" at bounding box center [845, 156] width 136 height 26
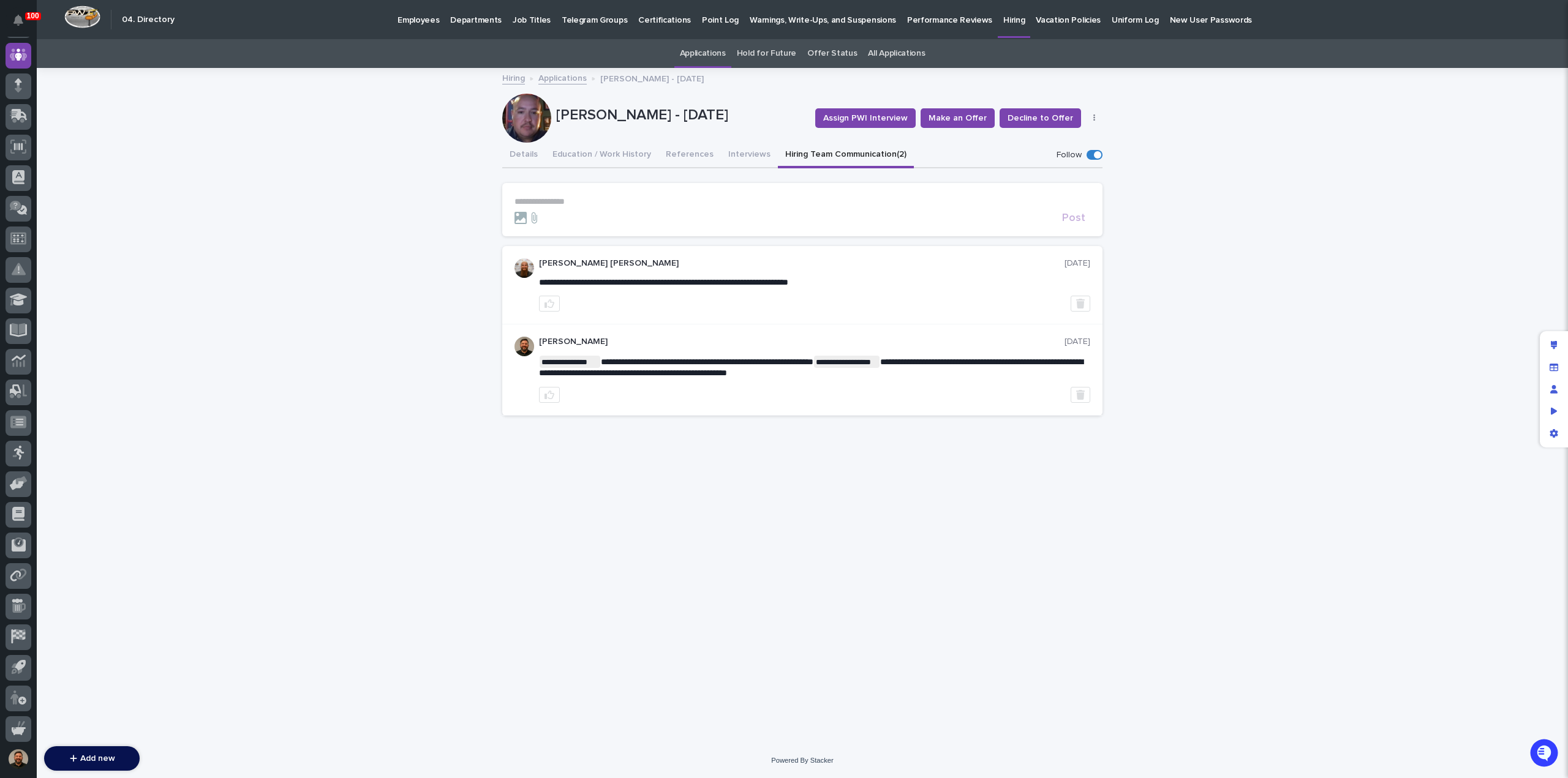
click at [418, 19] on p "Employees" at bounding box center [418, 13] width 42 height 26
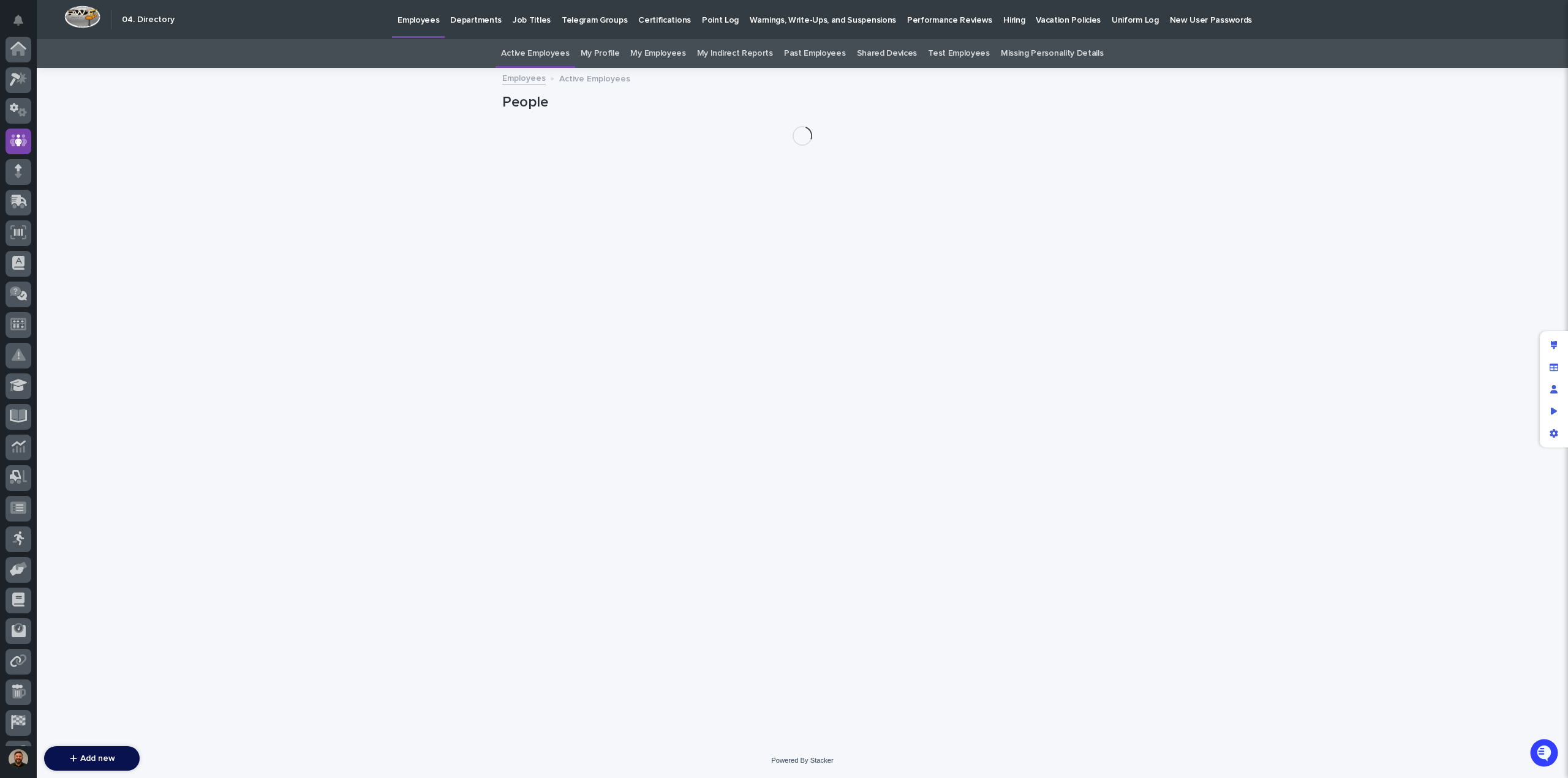
scroll to position [85, 0]
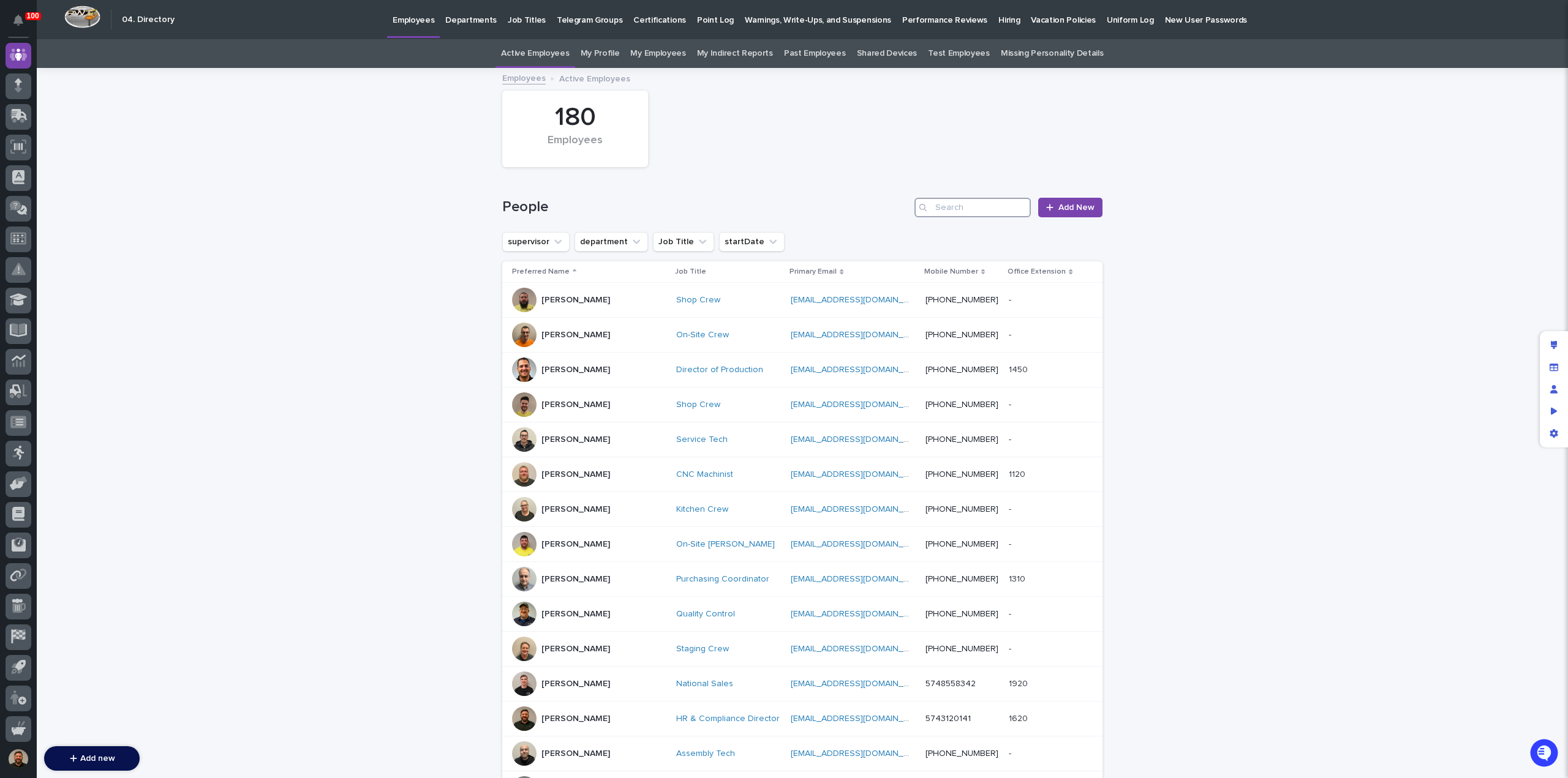
click at [969, 210] on input "Search" at bounding box center [973, 207] width 116 height 19
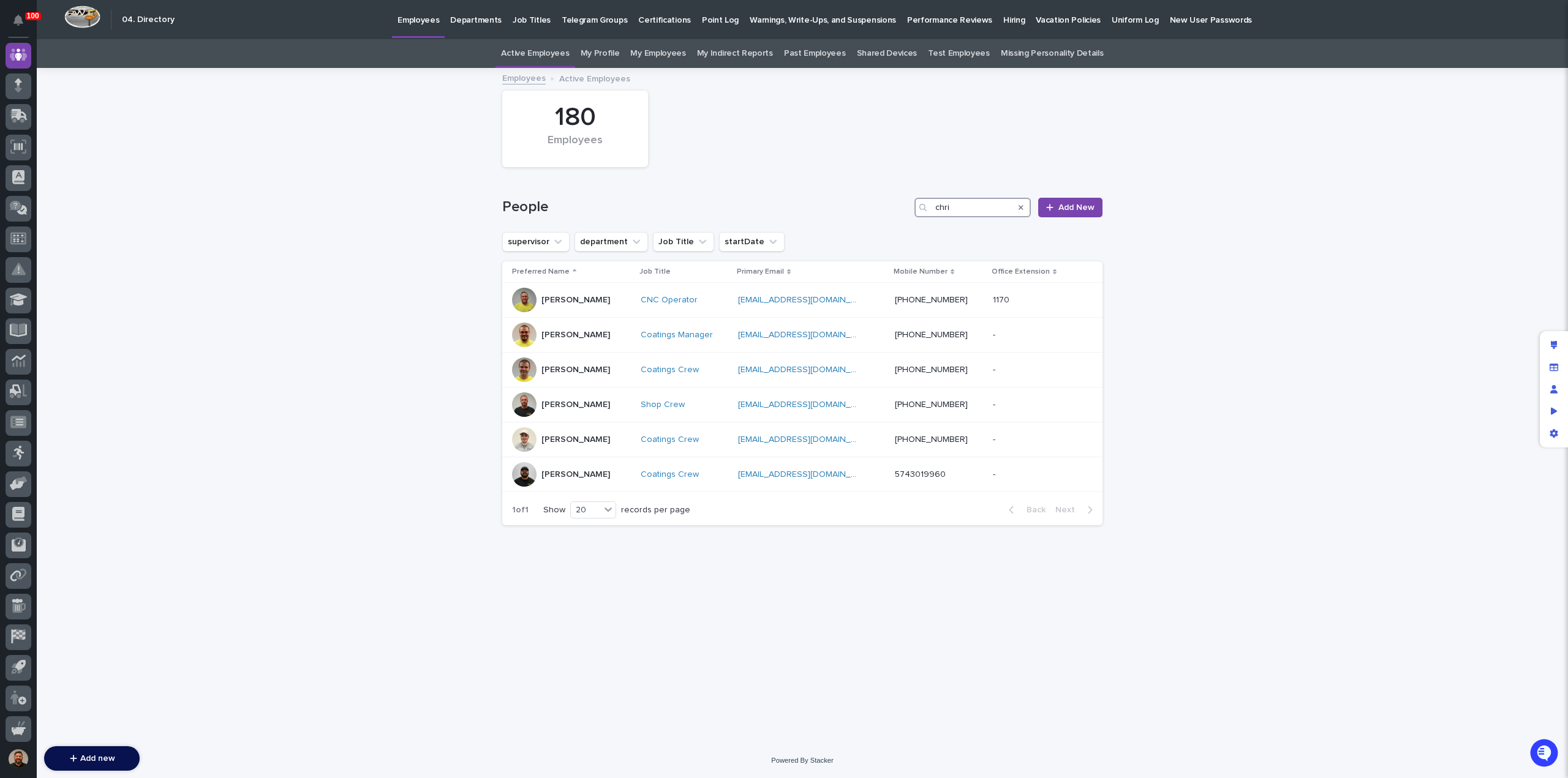
type input "chri"
click at [802, 56] on link "Past Employees" at bounding box center [815, 53] width 62 height 29
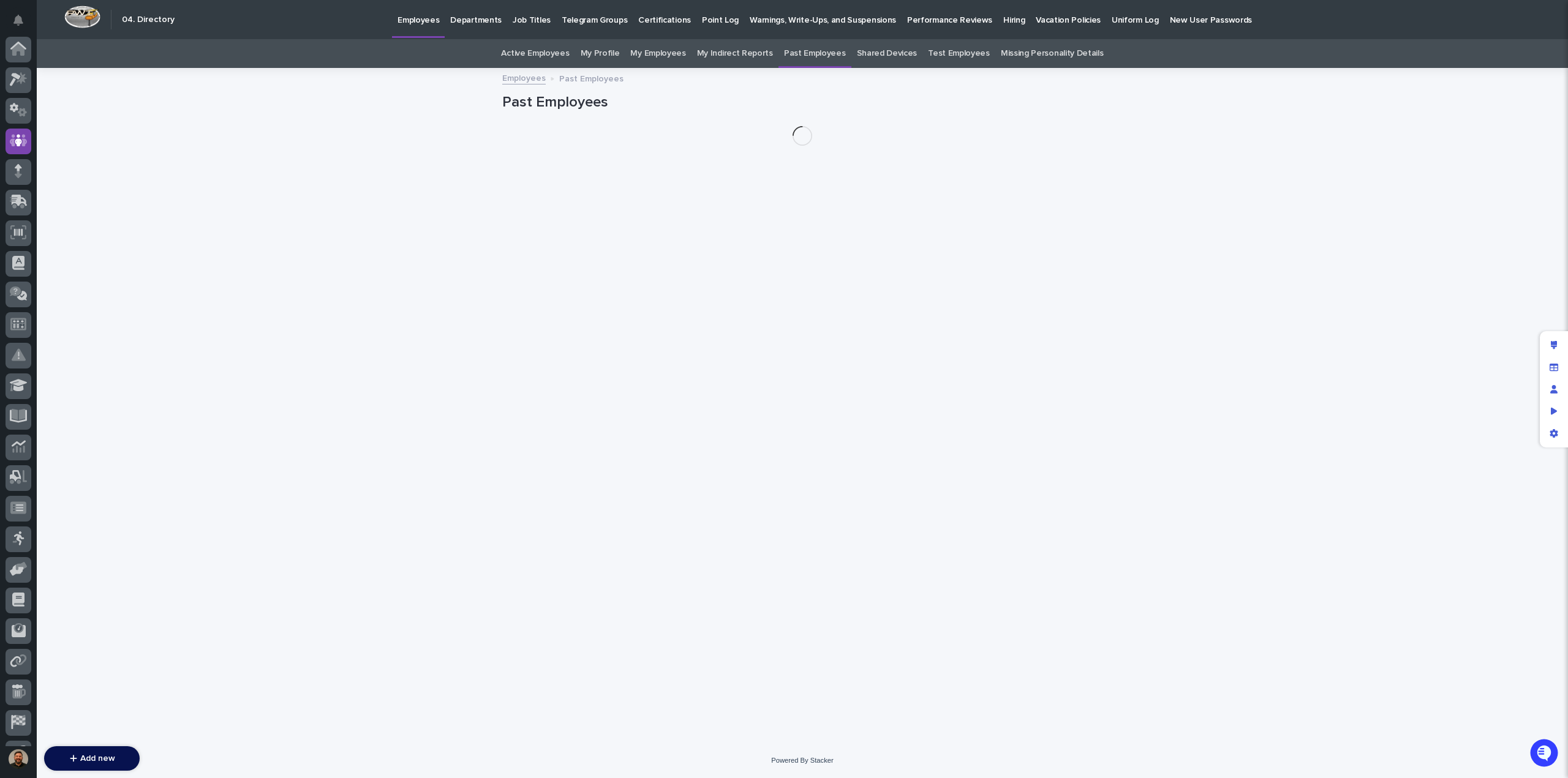
scroll to position [85, 0]
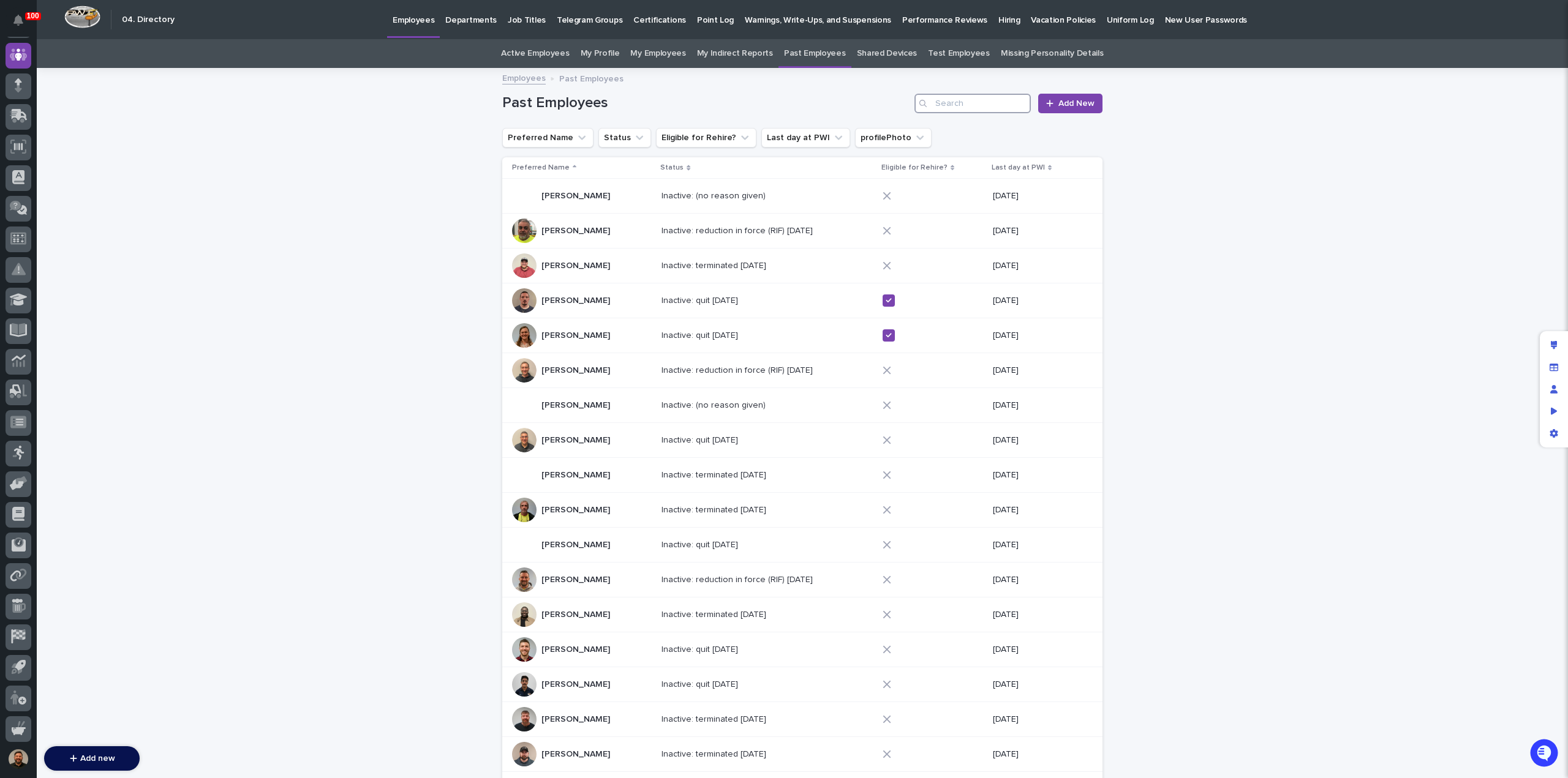
click at [936, 106] on input "Search" at bounding box center [973, 103] width 116 height 19
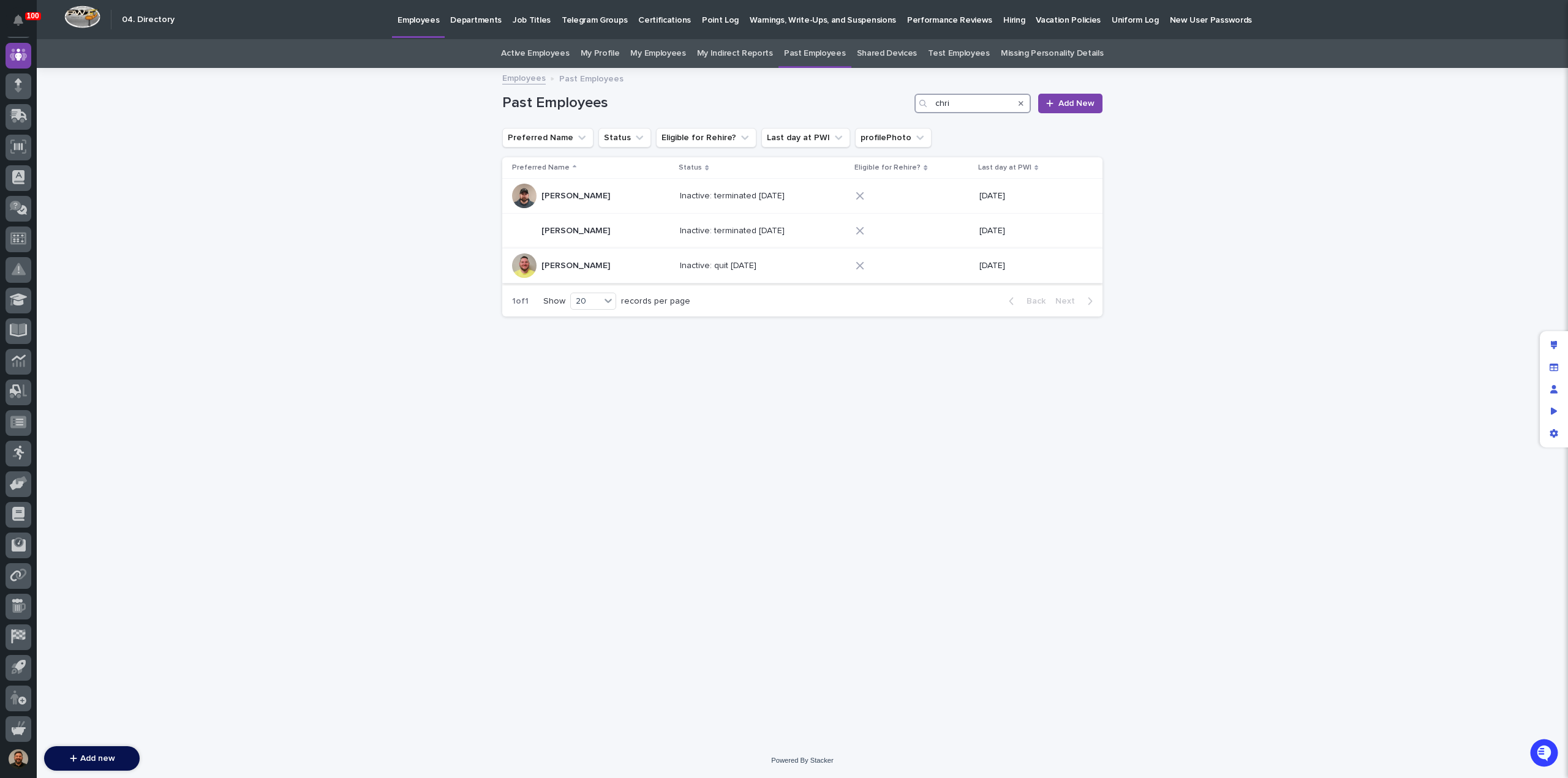
type input "chri"
click at [610, 256] on div "[PERSON_NAME] [PERSON_NAME]" at bounding box center [576, 266] width 69 height 20
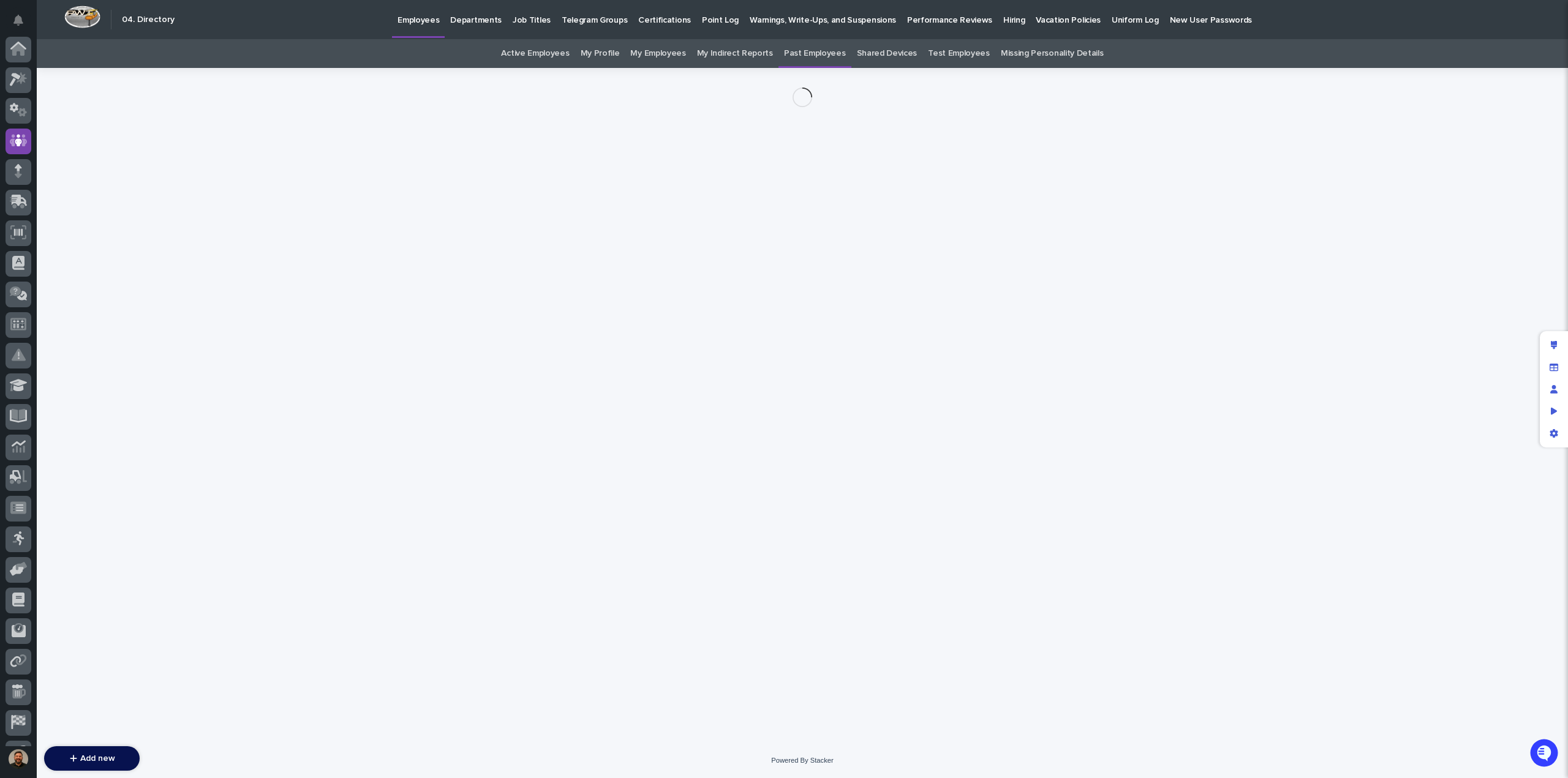
scroll to position [85, 0]
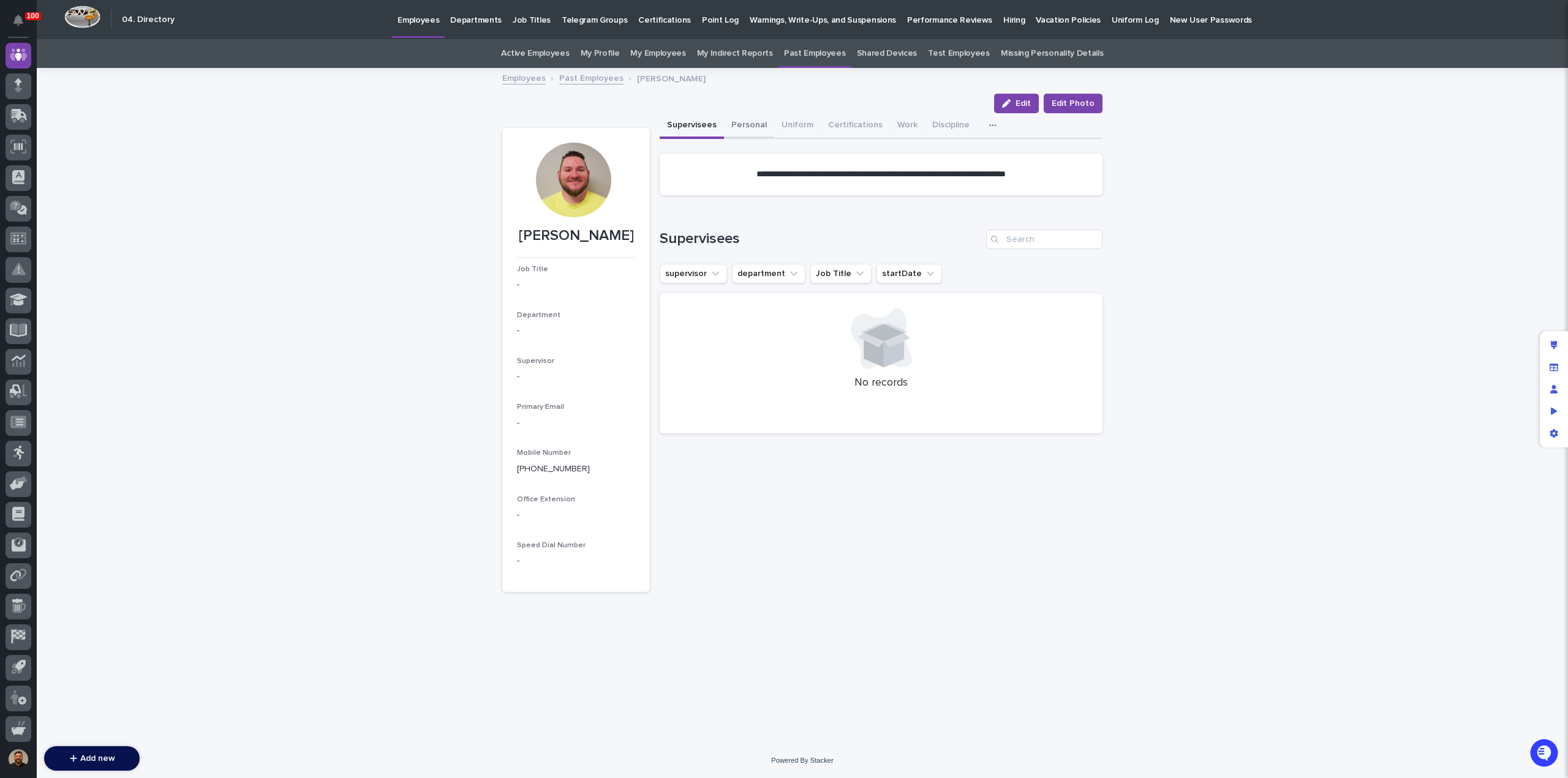
click at [740, 127] on button "Personal" at bounding box center [749, 126] width 50 height 26
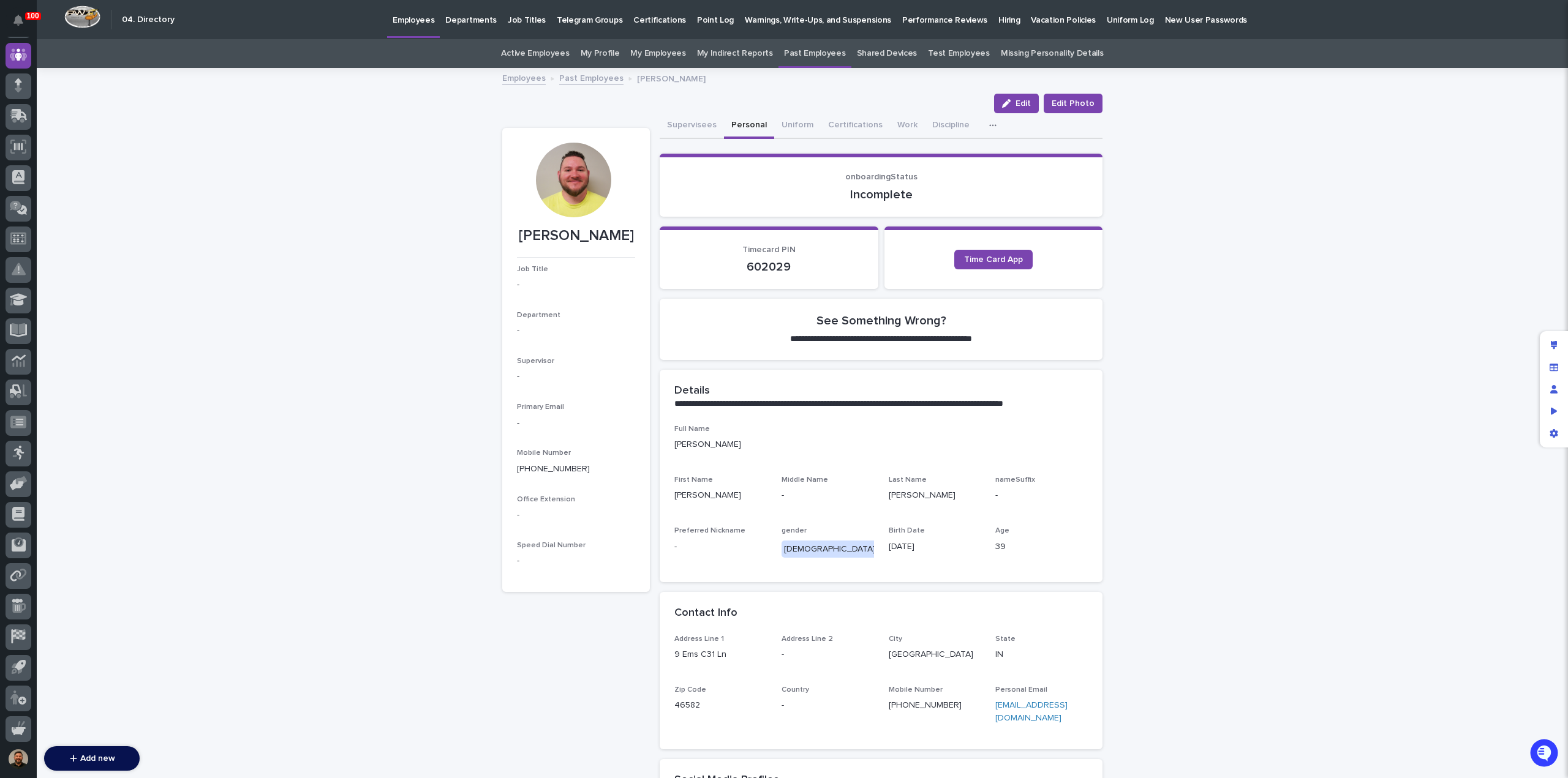
click at [999, 21] on p "Hiring" at bounding box center [1009, 13] width 21 height 26
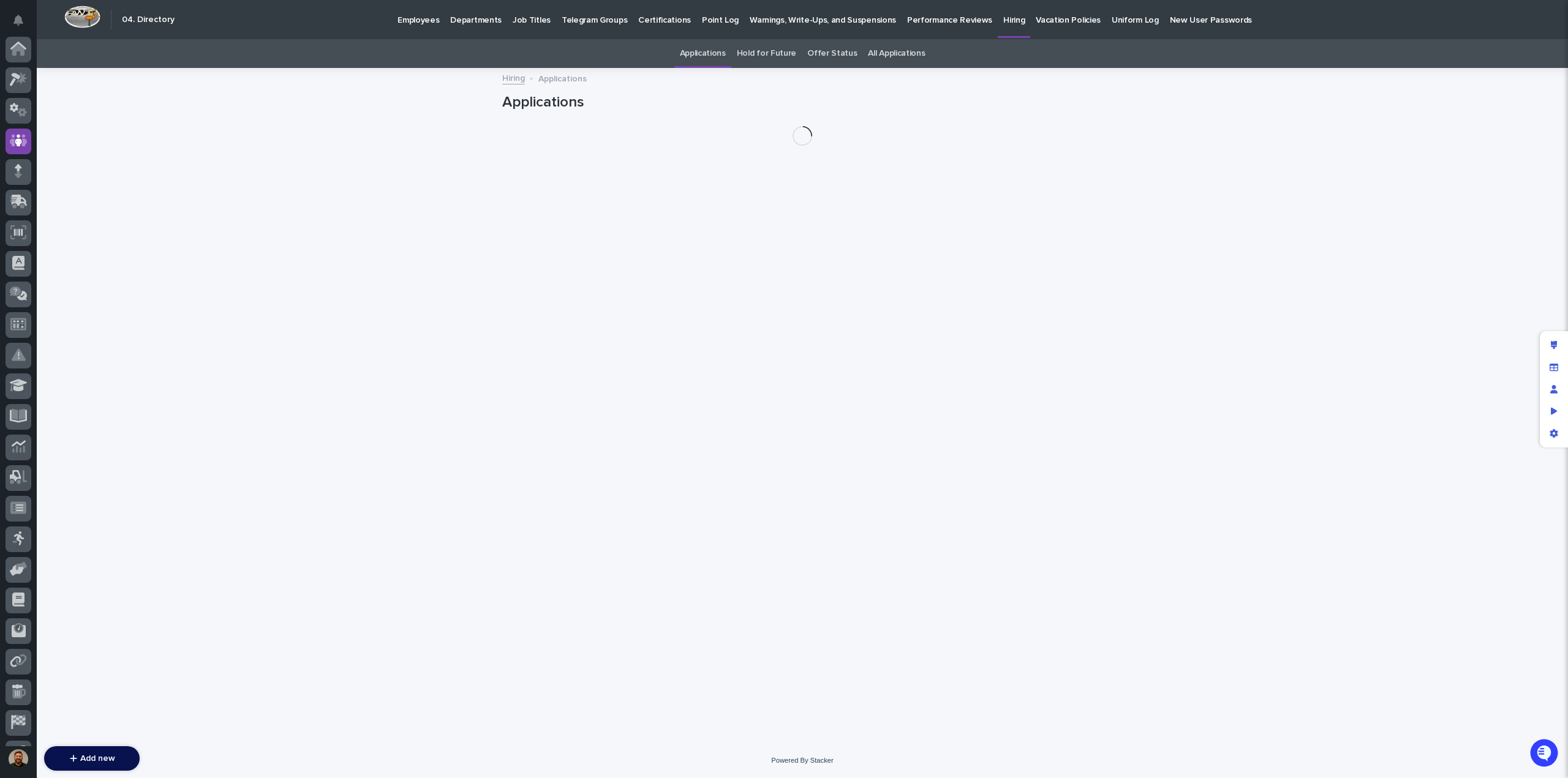
scroll to position [85, 0]
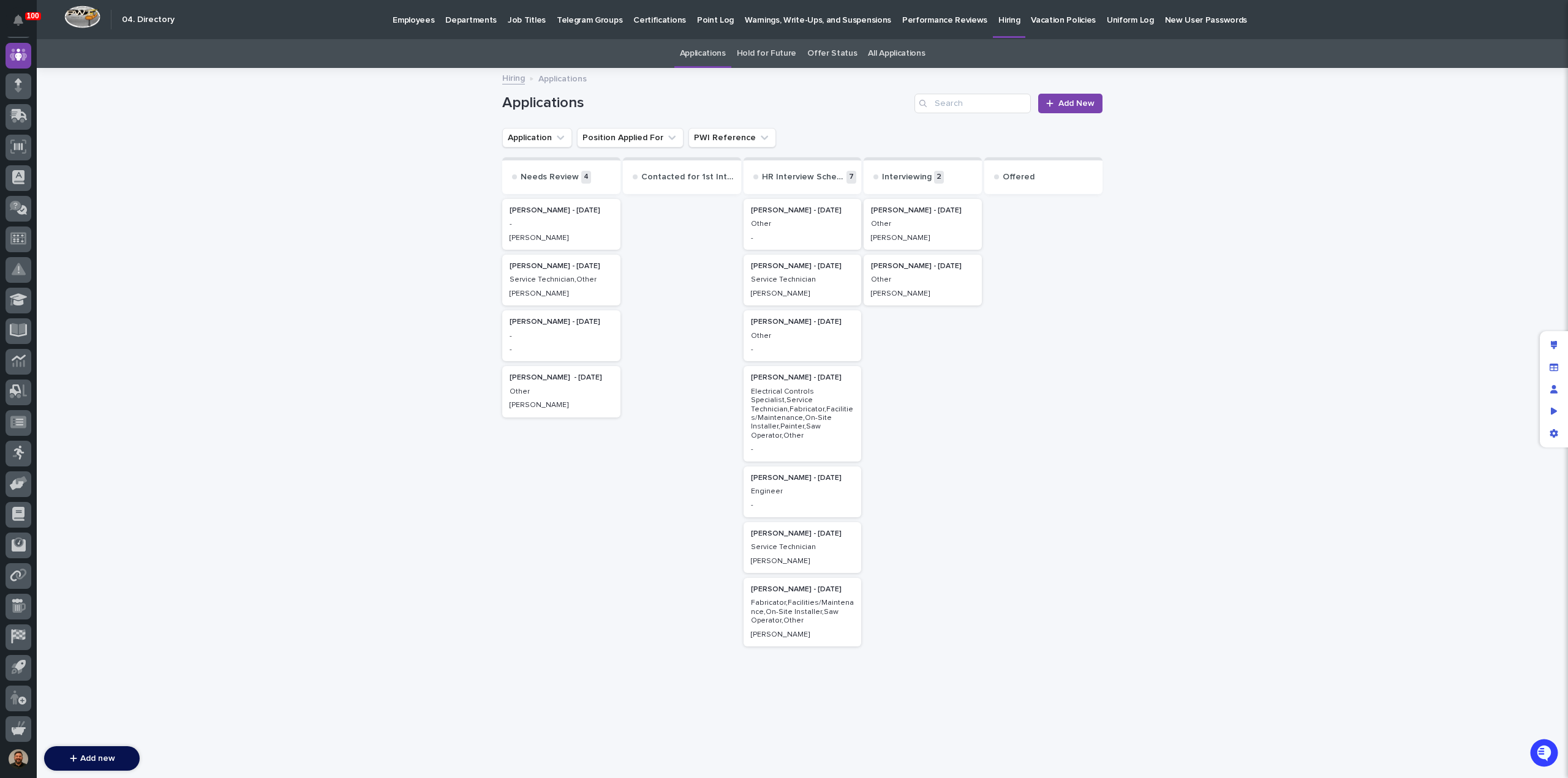
click at [796, 339] on p "Other" at bounding box center [802, 335] width 103 height 8
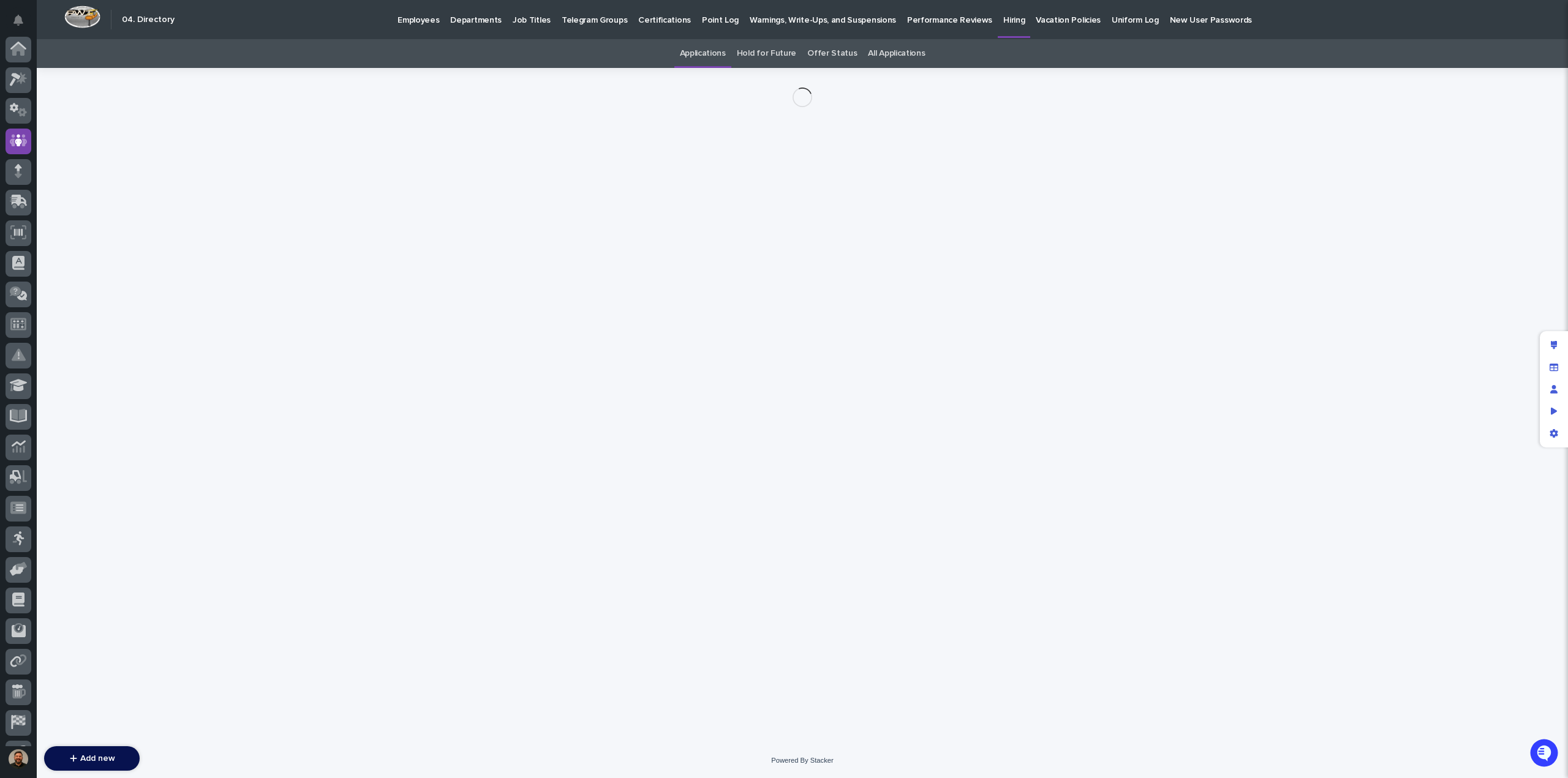
scroll to position [85, 0]
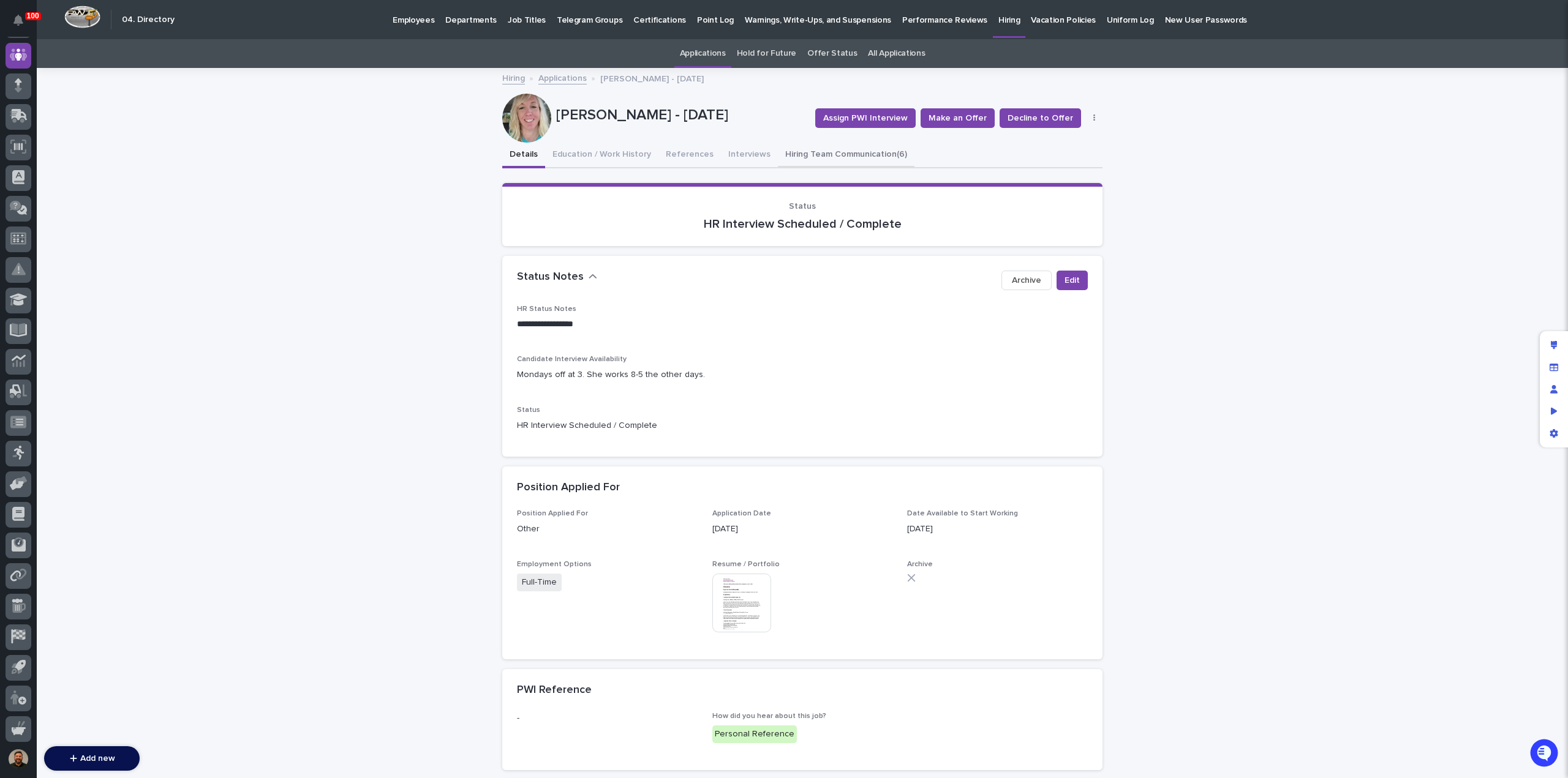
click at [777, 156] on button "Hiring Team Communication (6)" at bounding box center [845, 156] width 137 height 26
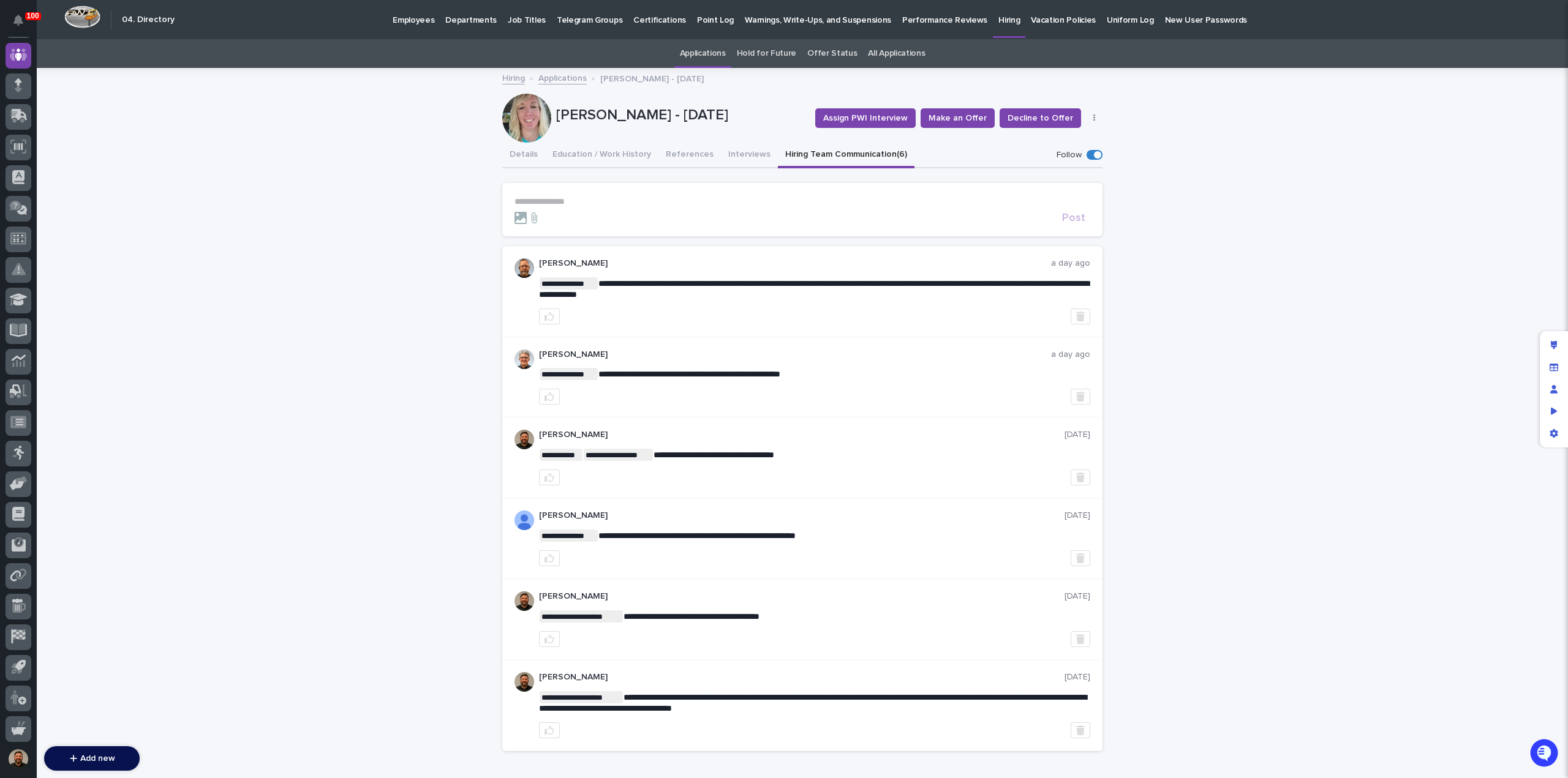
click at [571, 198] on p "**********" at bounding box center [803, 201] width 576 height 10
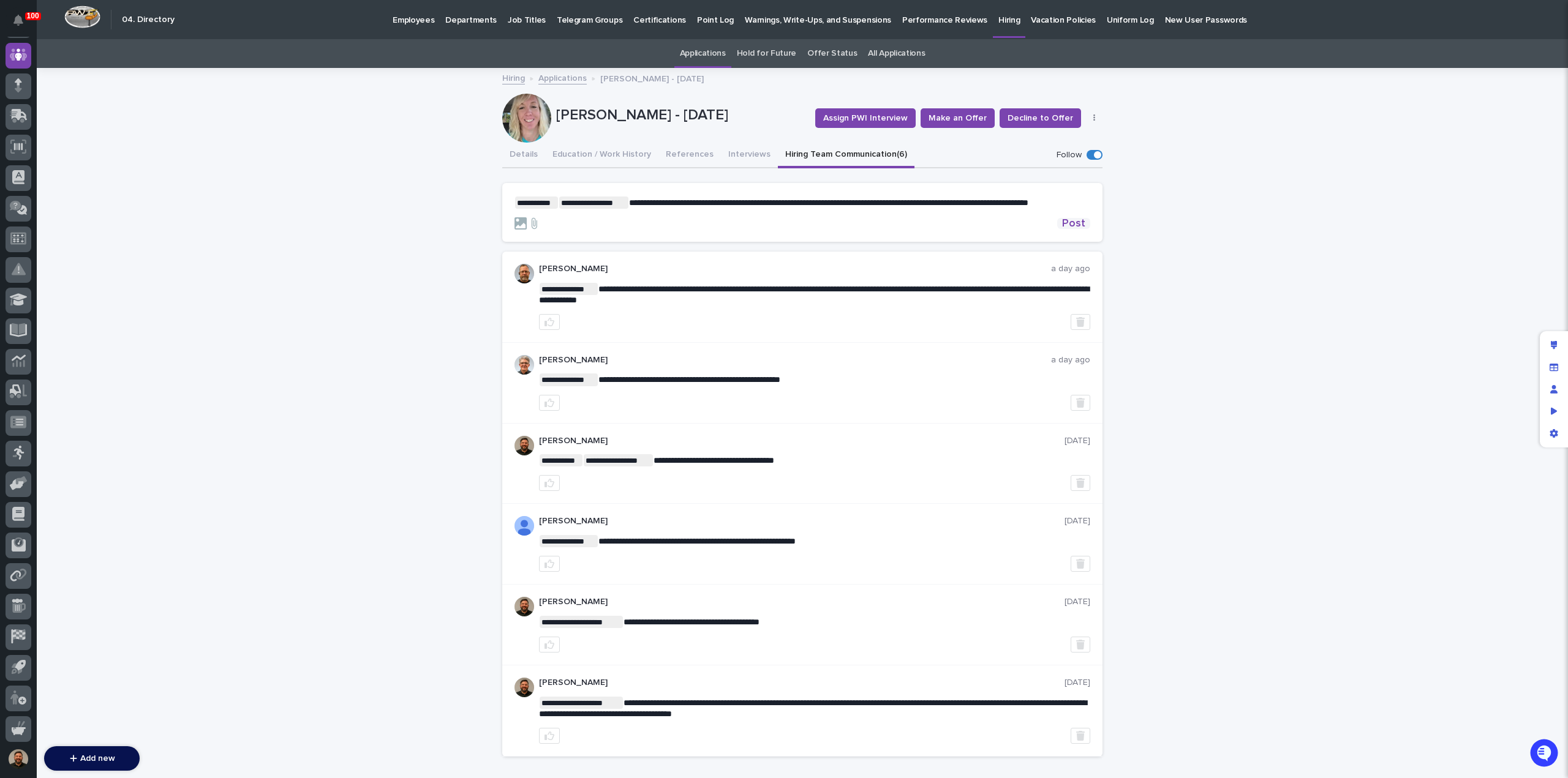
click at [1065, 220] on span "Post" at bounding box center [1073, 224] width 23 height 11
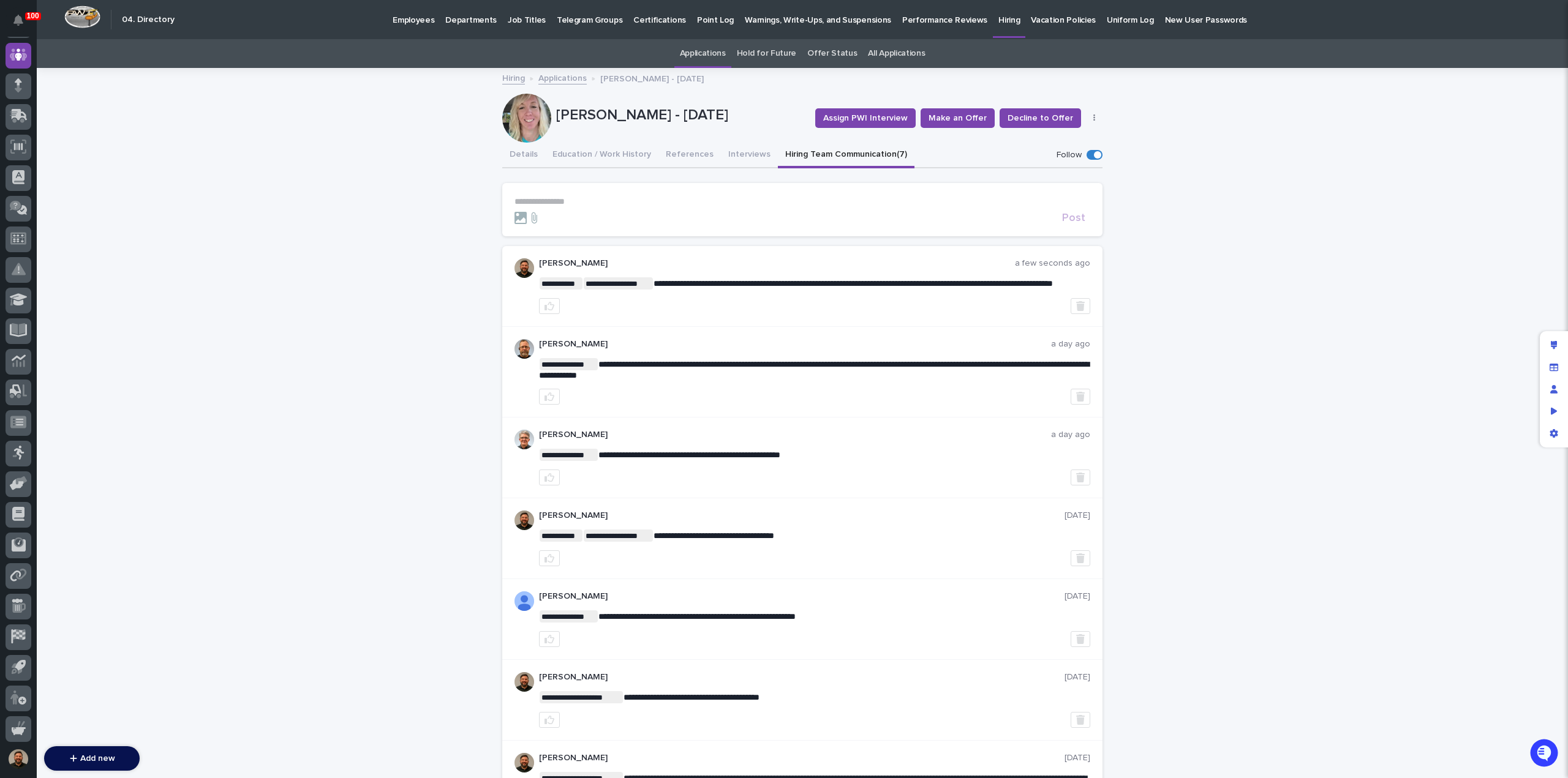
click at [999, 20] on p "Hiring" at bounding box center [1009, 13] width 21 height 26
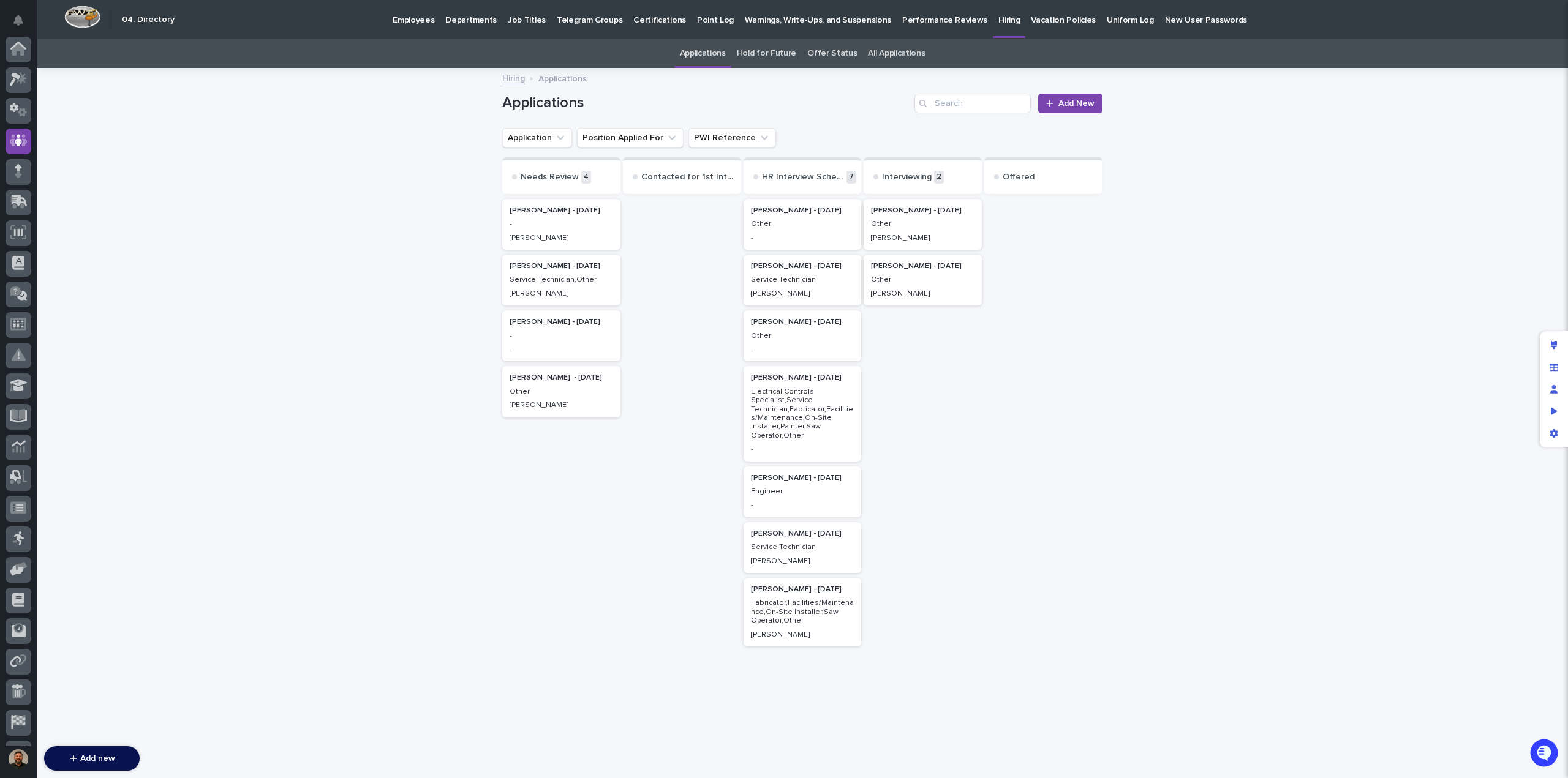
scroll to position [85, 0]
